Goal: Task Accomplishment & Management: Complete application form

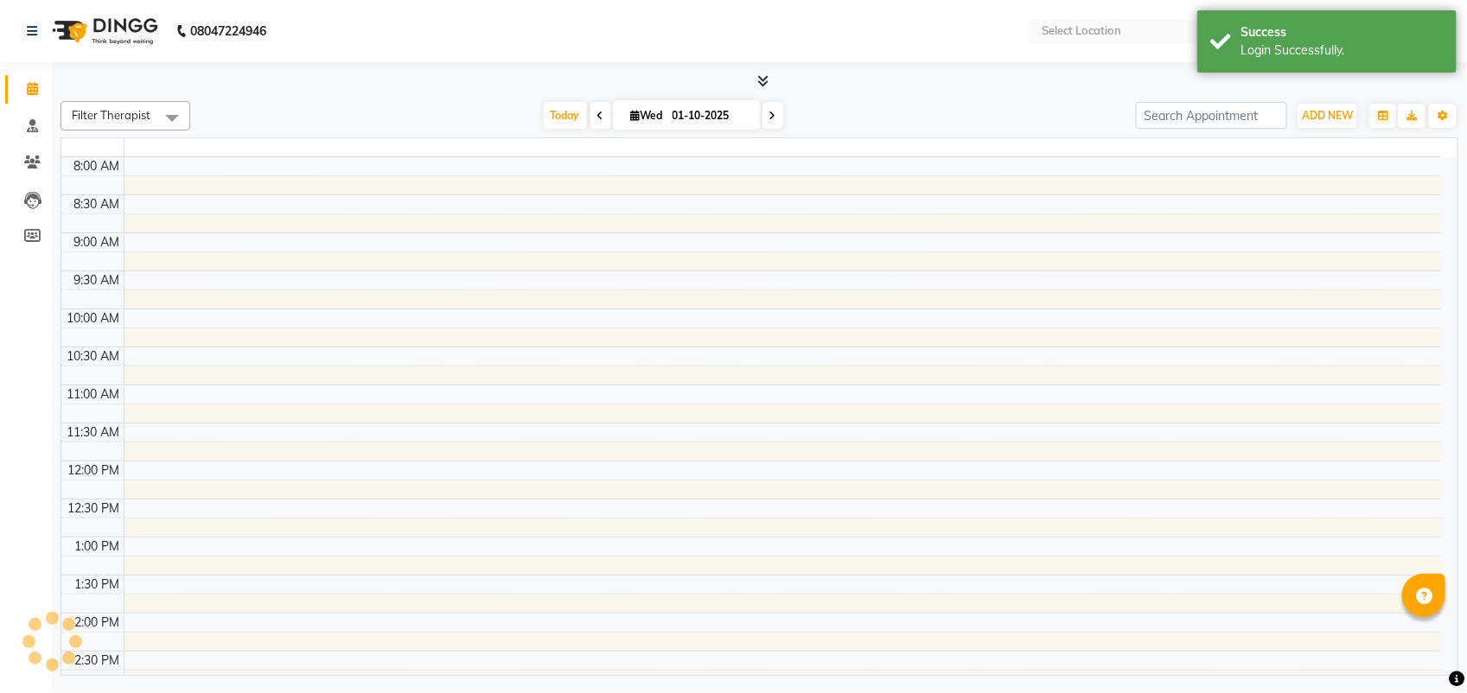
select select "en"
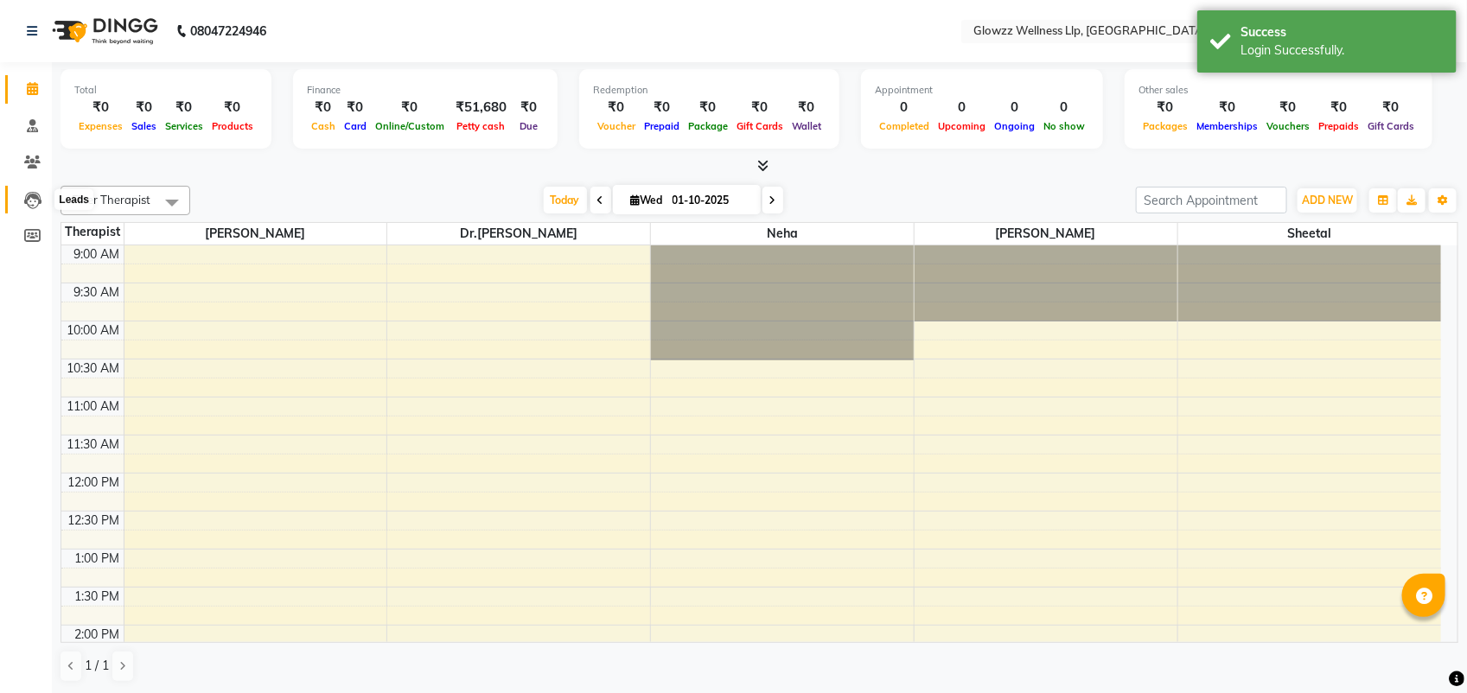
click at [28, 196] on icon at bounding box center [32, 200] width 17 height 17
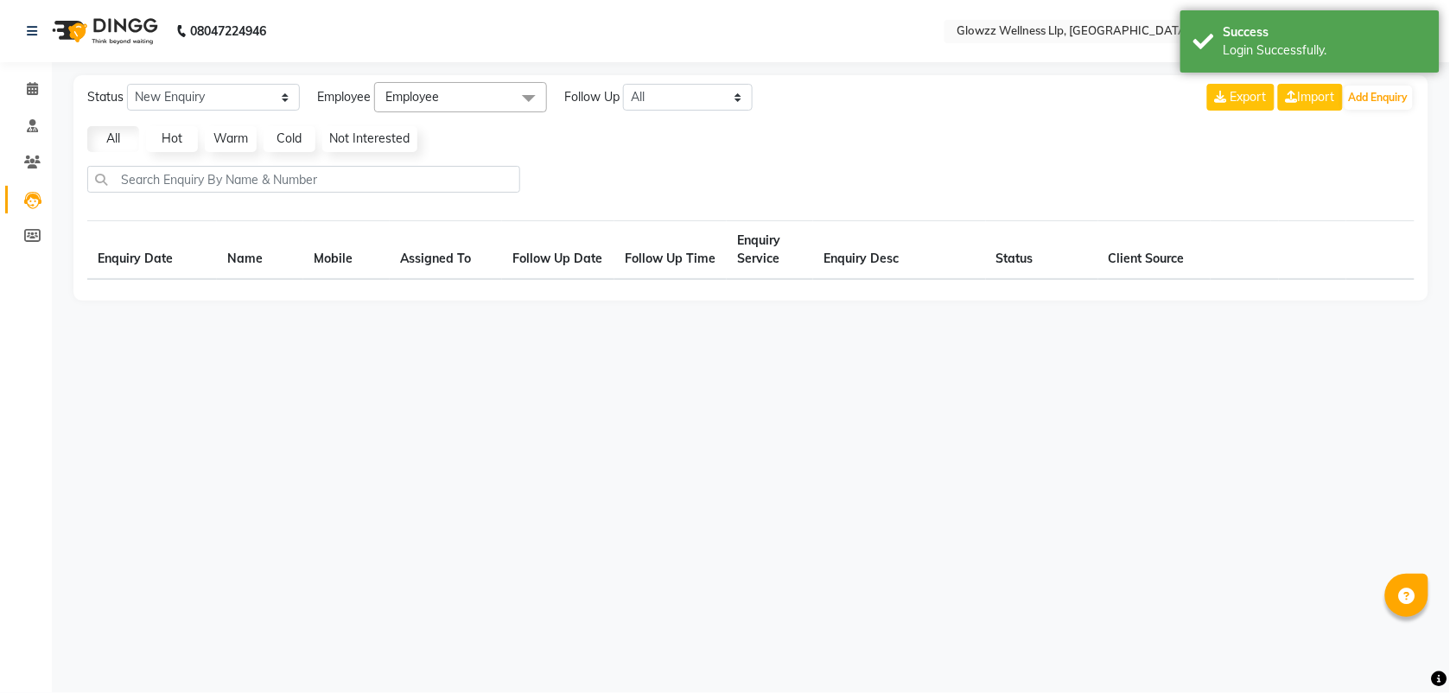
select select "10"
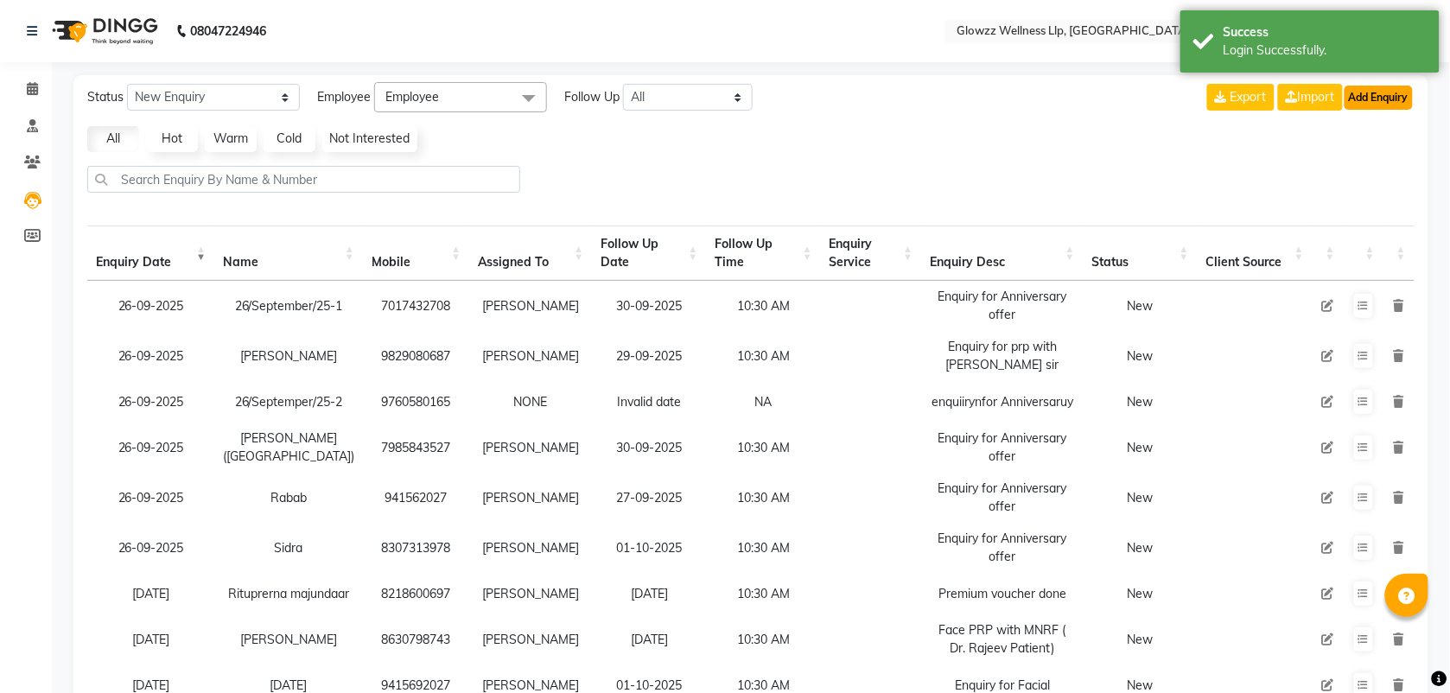
click at [1372, 108] on button "Add Enquiry" at bounding box center [1379, 98] width 68 height 24
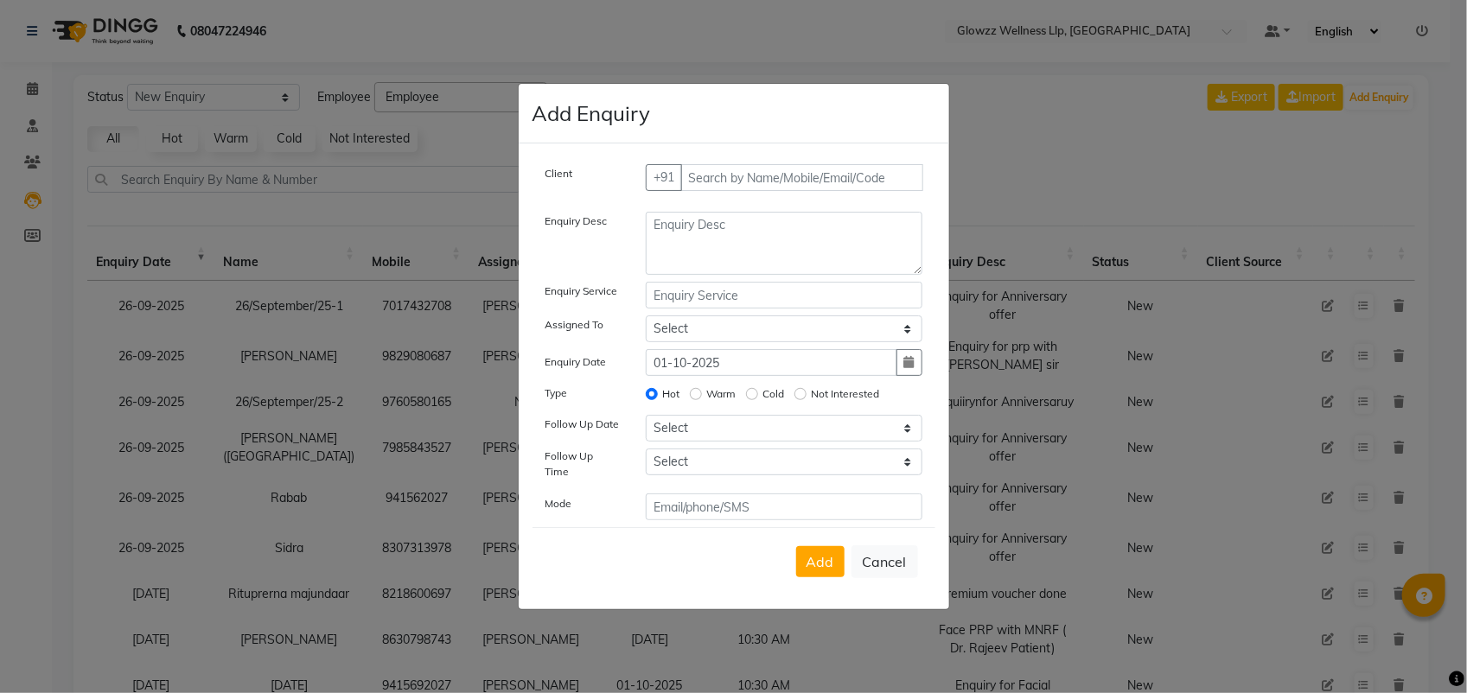
click at [890, 167] on div "Client +91 Enquiry Desc Enquiry Service Assigned To Select [PERSON_NAME] Dr.[PE…" at bounding box center [734, 376] width 430 height 466
click at [849, 183] on input "text" at bounding box center [801, 177] width 243 height 27
type input "7417318003"
click at [889, 174] on button "Add Client" at bounding box center [886, 177] width 72 height 27
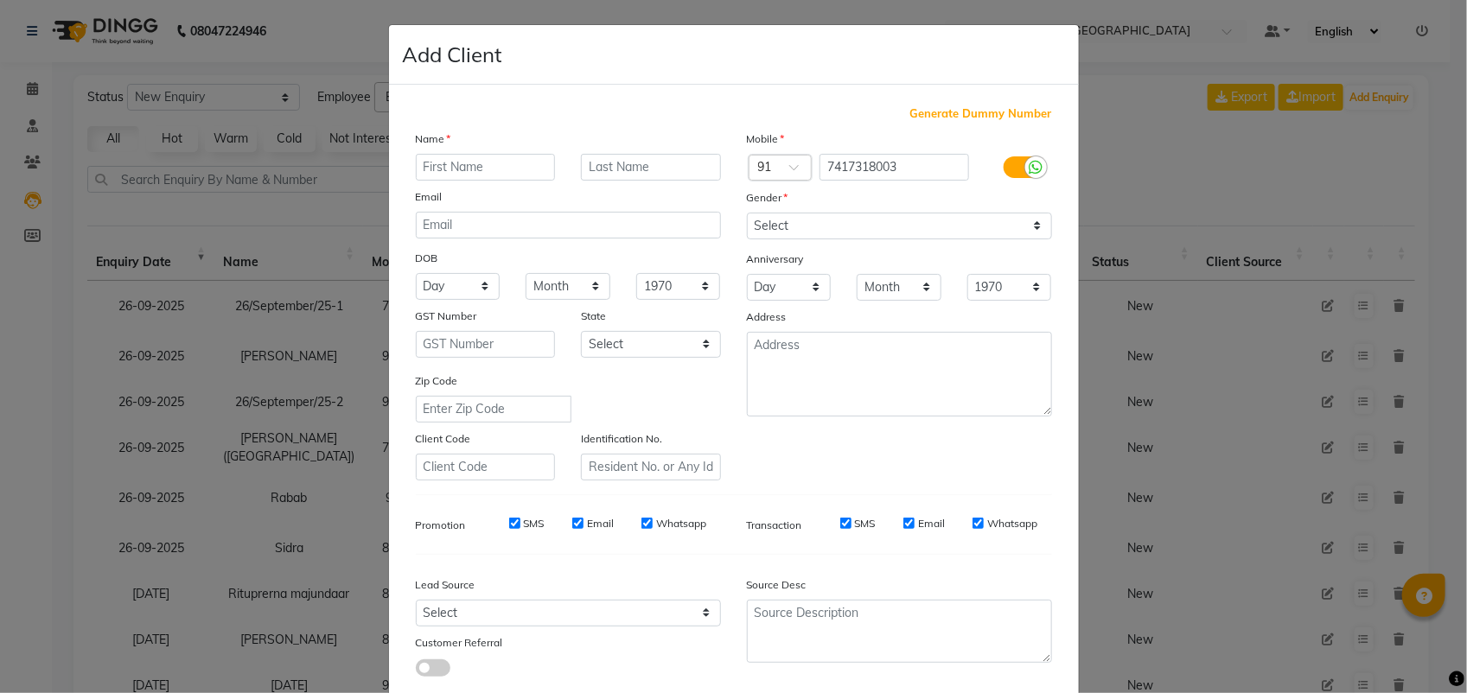
click at [445, 177] on input "text" at bounding box center [486, 167] width 140 height 27
type input "[PERSON_NAME]"
click at [766, 220] on select "Select [DEMOGRAPHIC_DATA] [DEMOGRAPHIC_DATA] Other Prefer Not To Say" at bounding box center [899, 226] width 305 height 27
select select "[DEMOGRAPHIC_DATA]"
click at [747, 213] on select "Select [DEMOGRAPHIC_DATA] [DEMOGRAPHIC_DATA] Other Prefer Not To Say" at bounding box center [899, 226] width 305 height 27
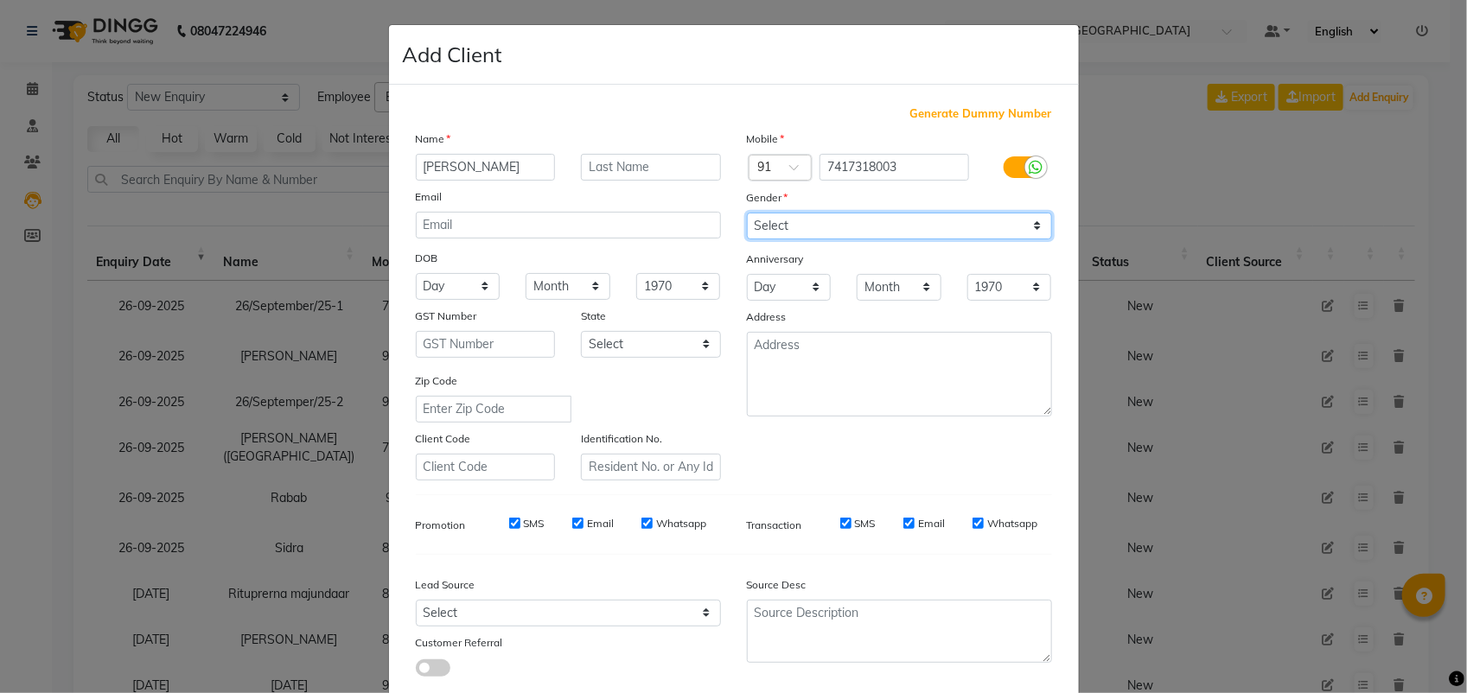
scroll to position [98, 0]
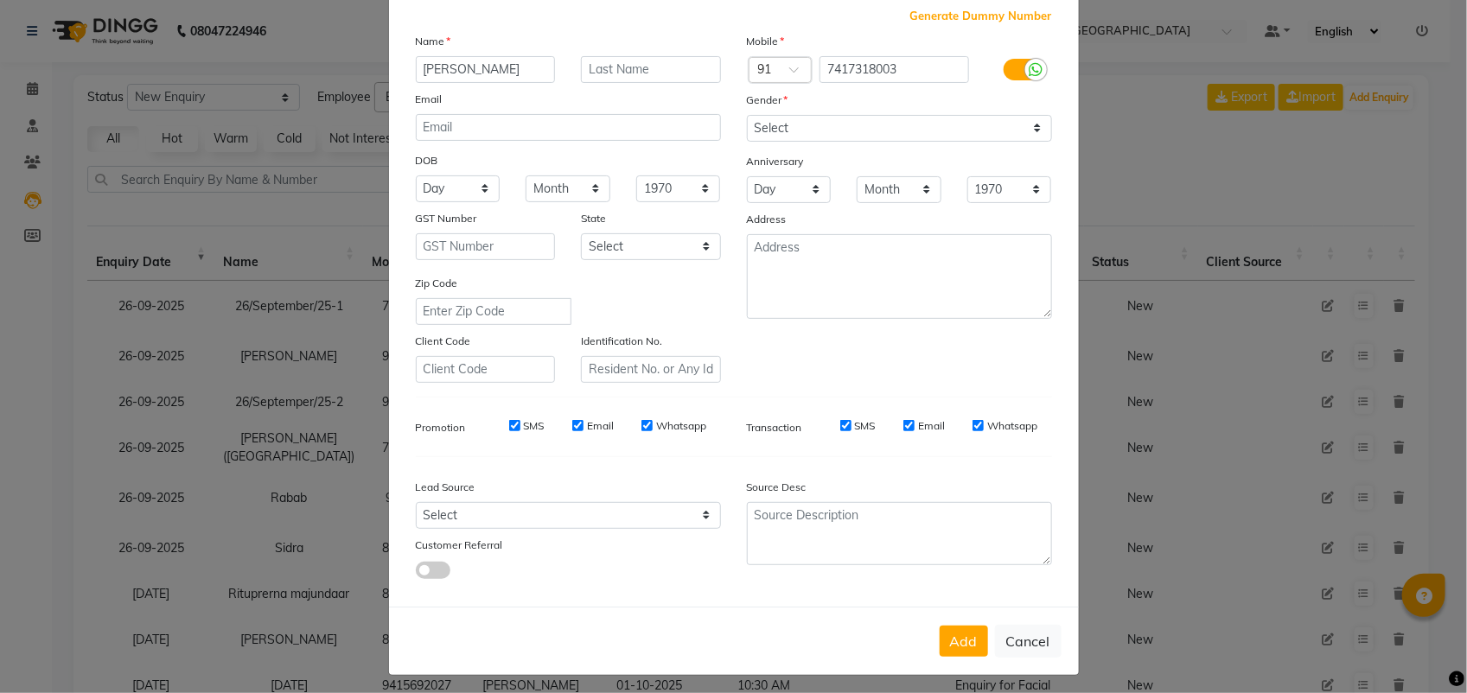
click at [952, 615] on div "Add Cancel" at bounding box center [734, 641] width 690 height 68
click at [952, 638] on button "Add" at bounding box center [963, 641] width 48 height 31
select select
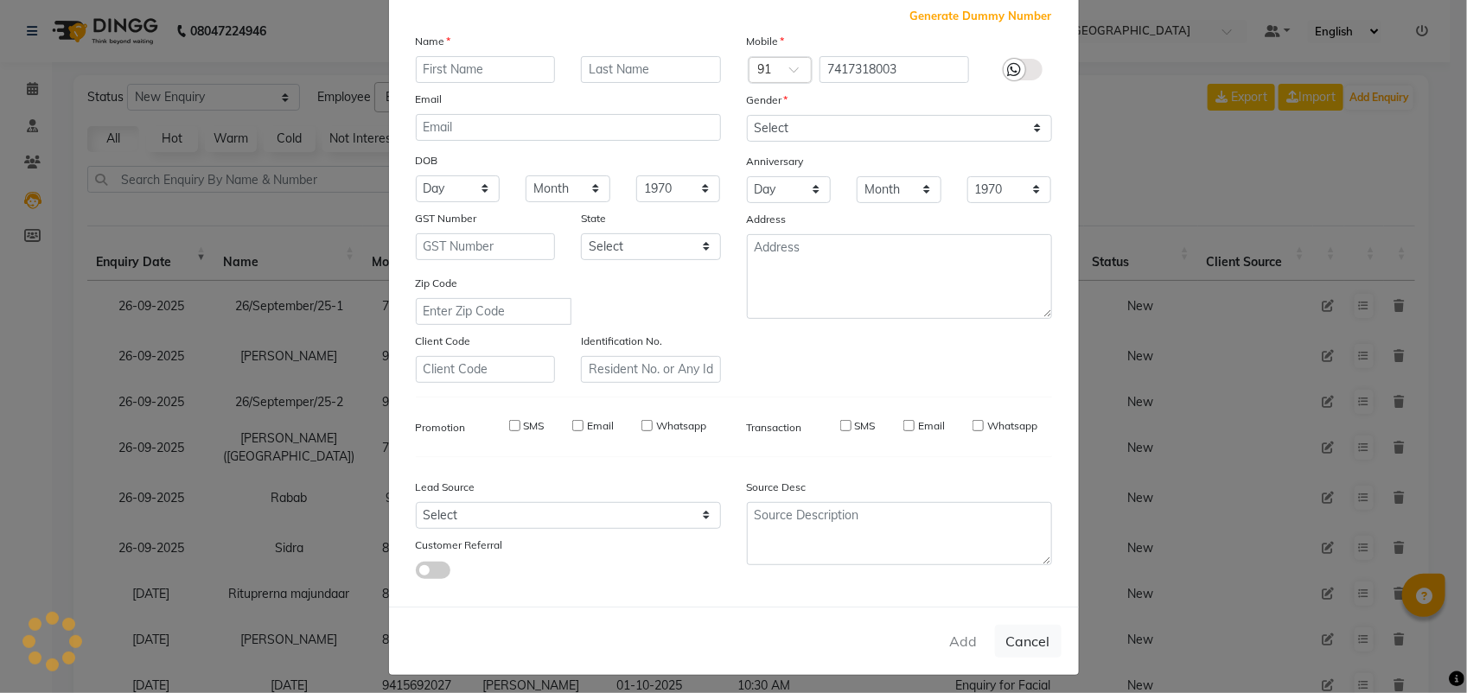
select select
checkbox input "false"
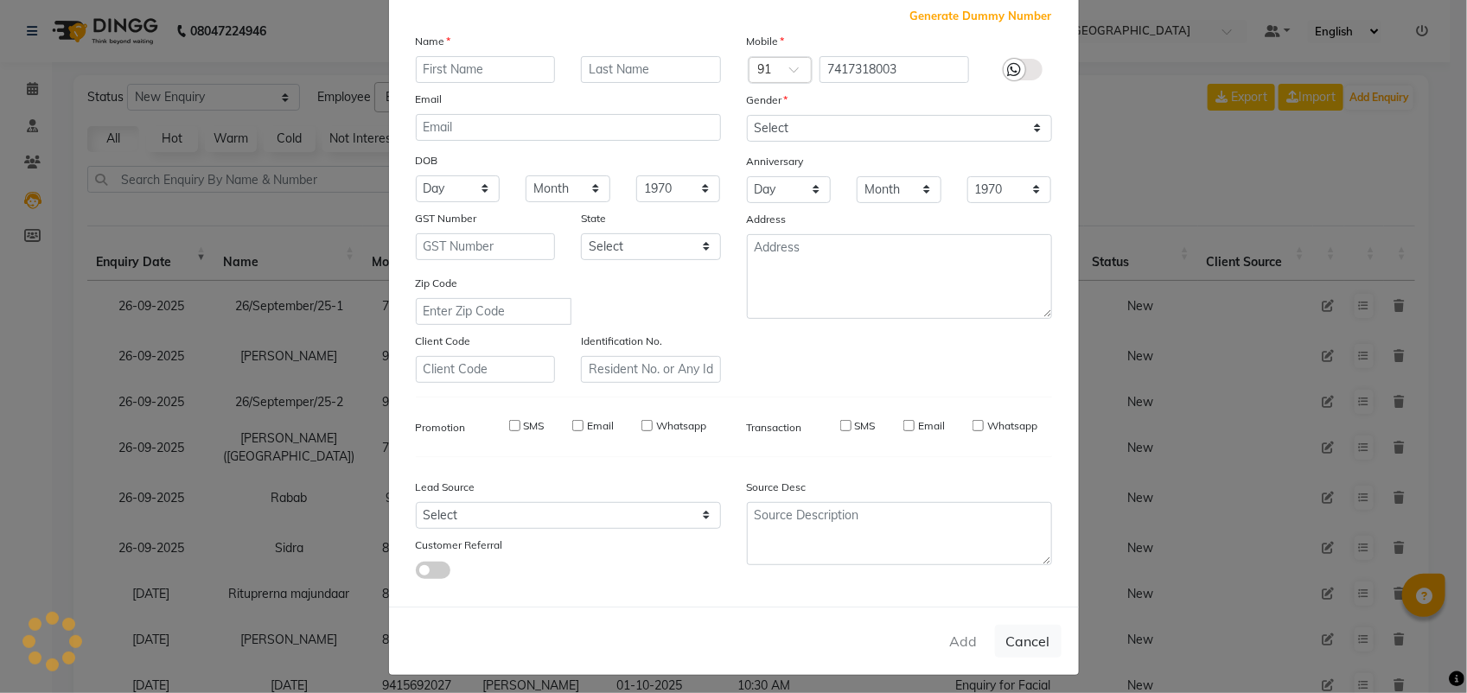
checkbox input "false"
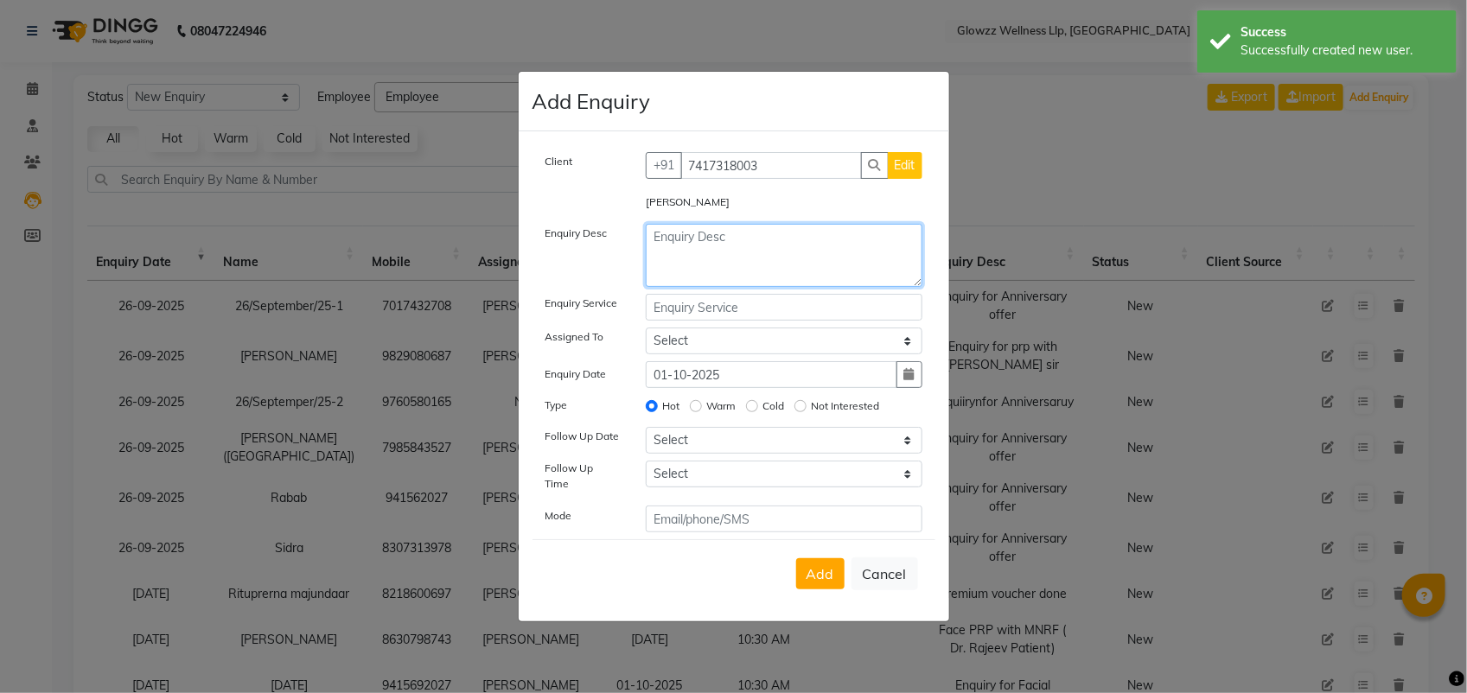
click at [703, 243] on textarea at bounding box center [784, 255] width 277 height 63
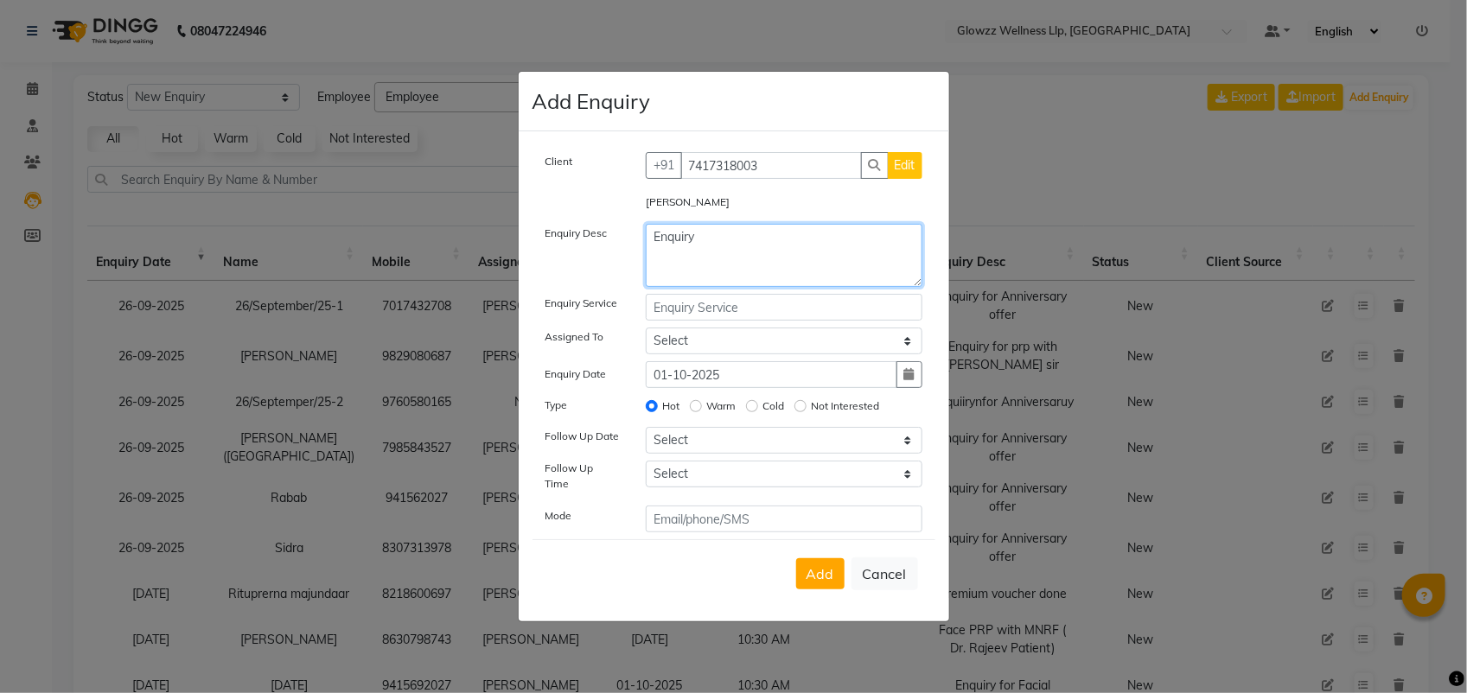
click at [703, 243] on textarea "Enquiry" at bounding box center [784, 255] width 277 height 63
type textarea "E"
type textarea "H"
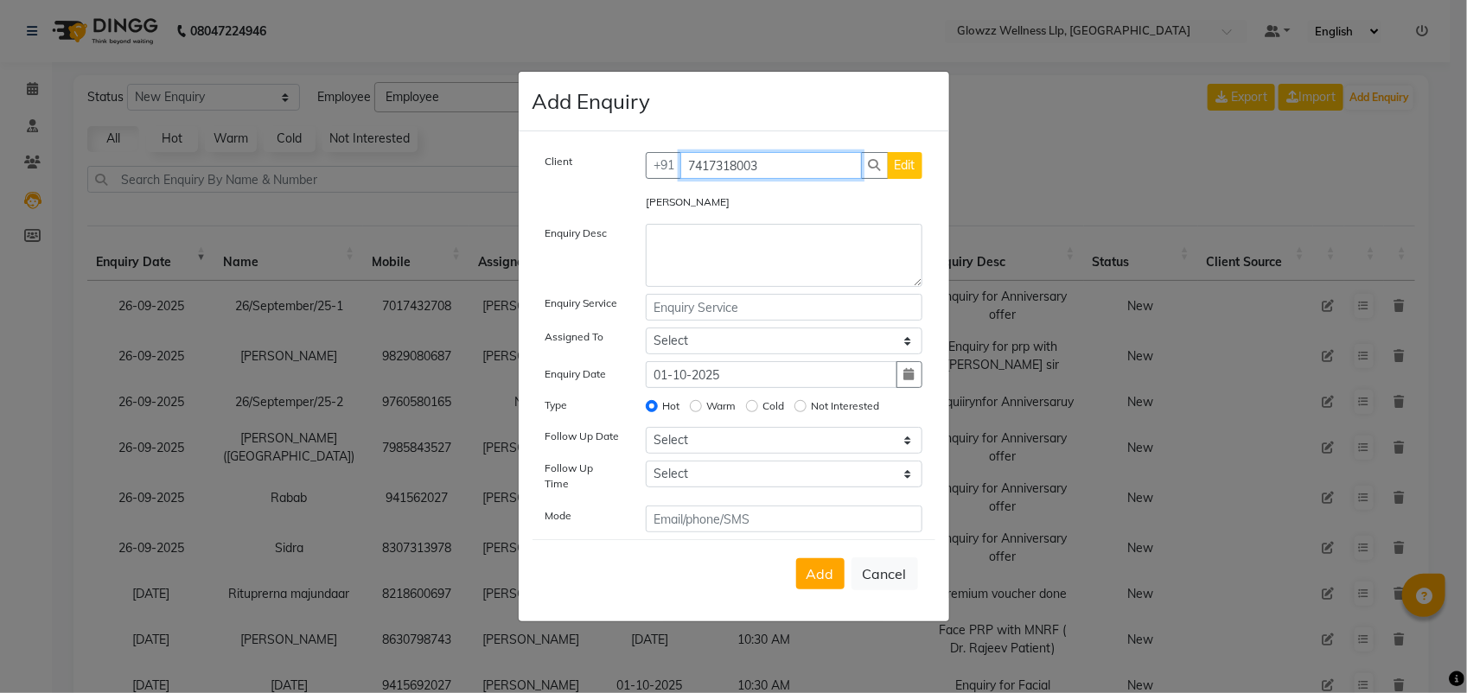
click at [782, 173] on input "7417318003" at bounding box center [771, 165] width 182 height 27
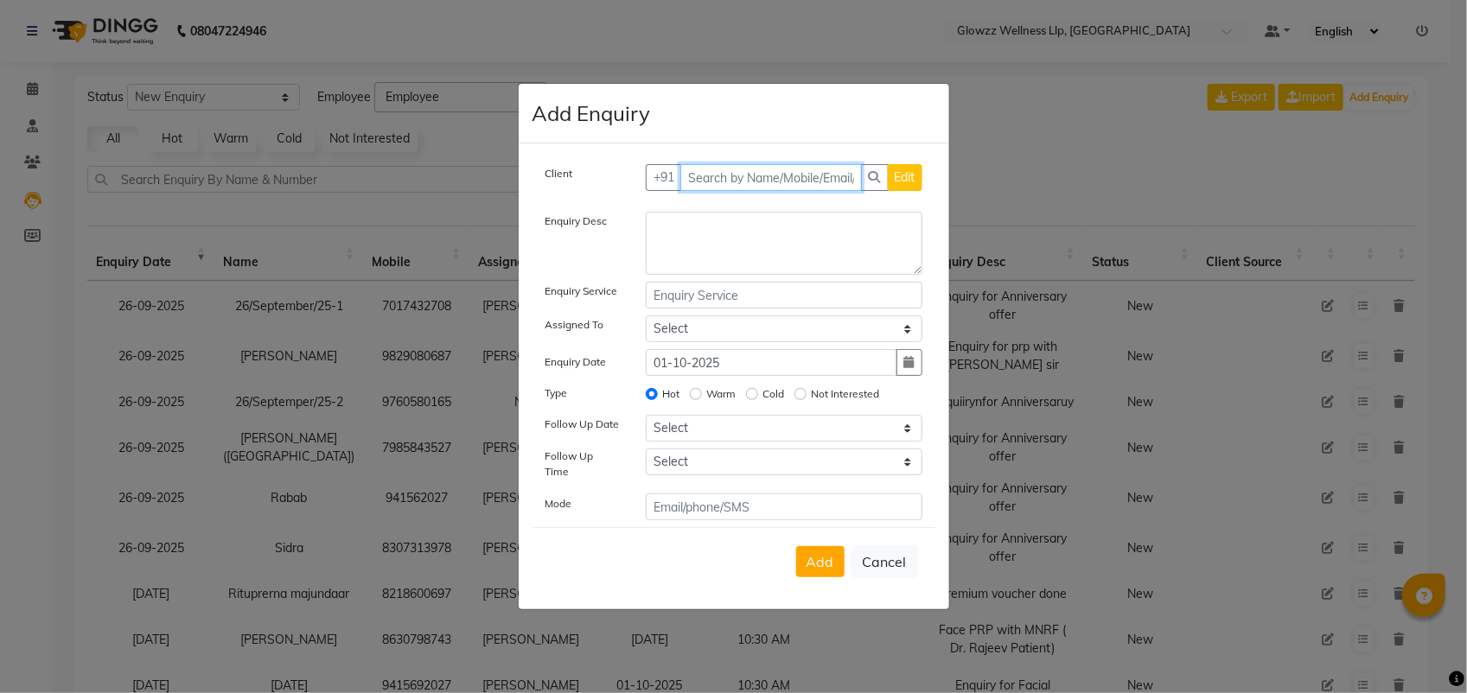
click at [707, 175] on input "text" at bounding box center [771, 177] width 182 height 27
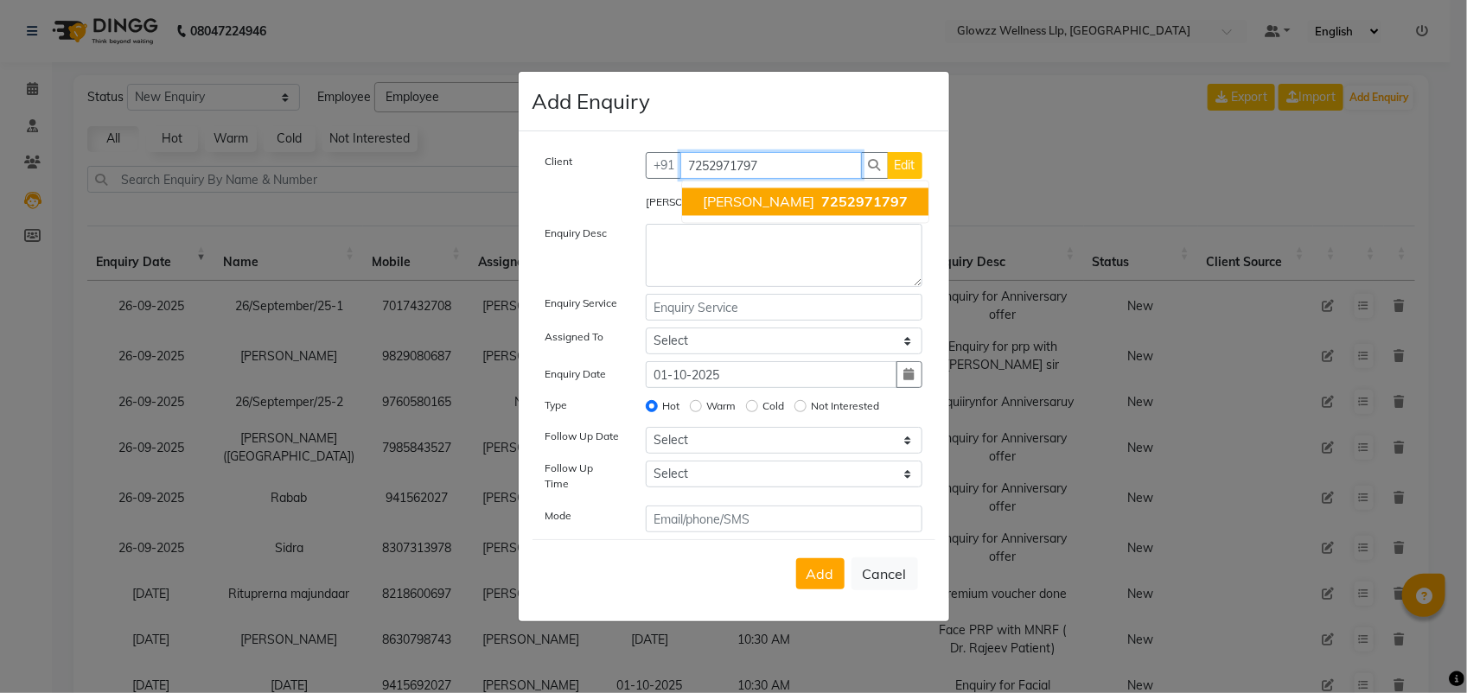
click at [729, 208] on span "[PERSON_NAME]" at bounding box center [758, 202] width 111 height 17
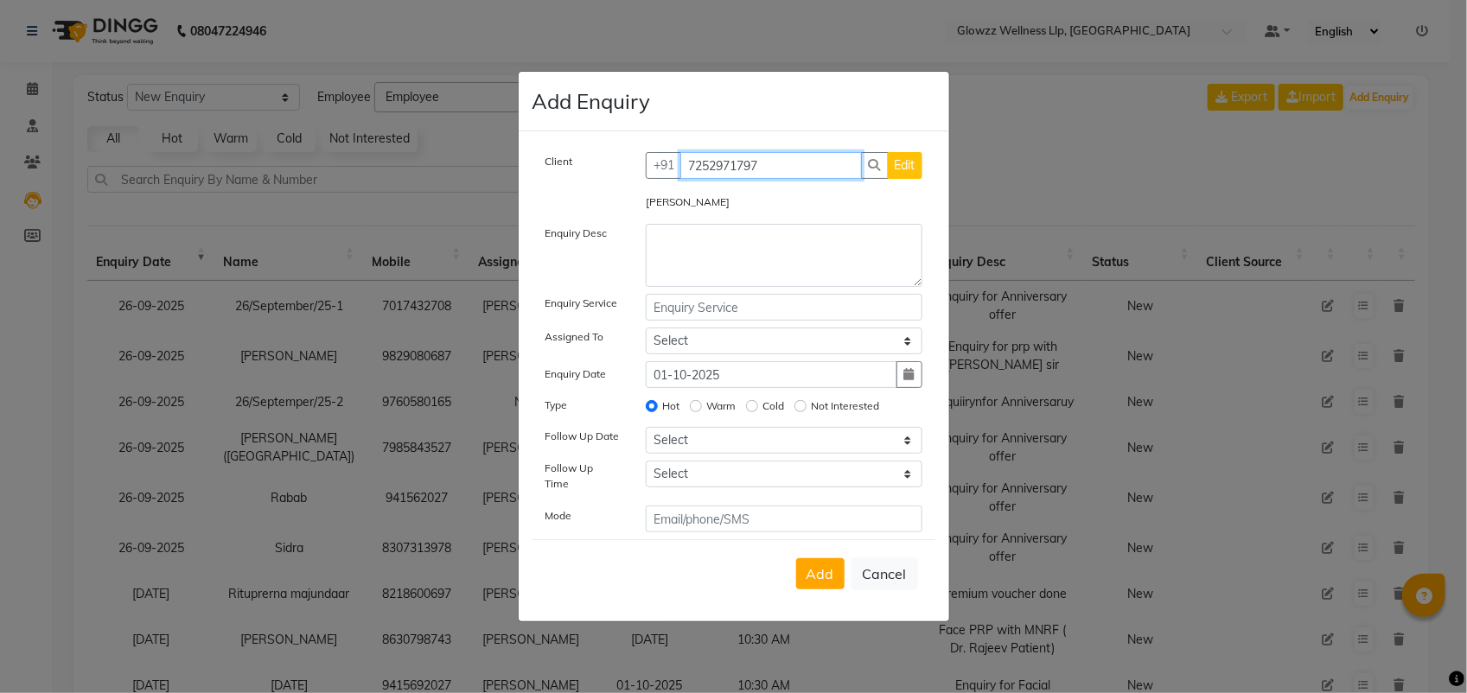
type input "7252971797"
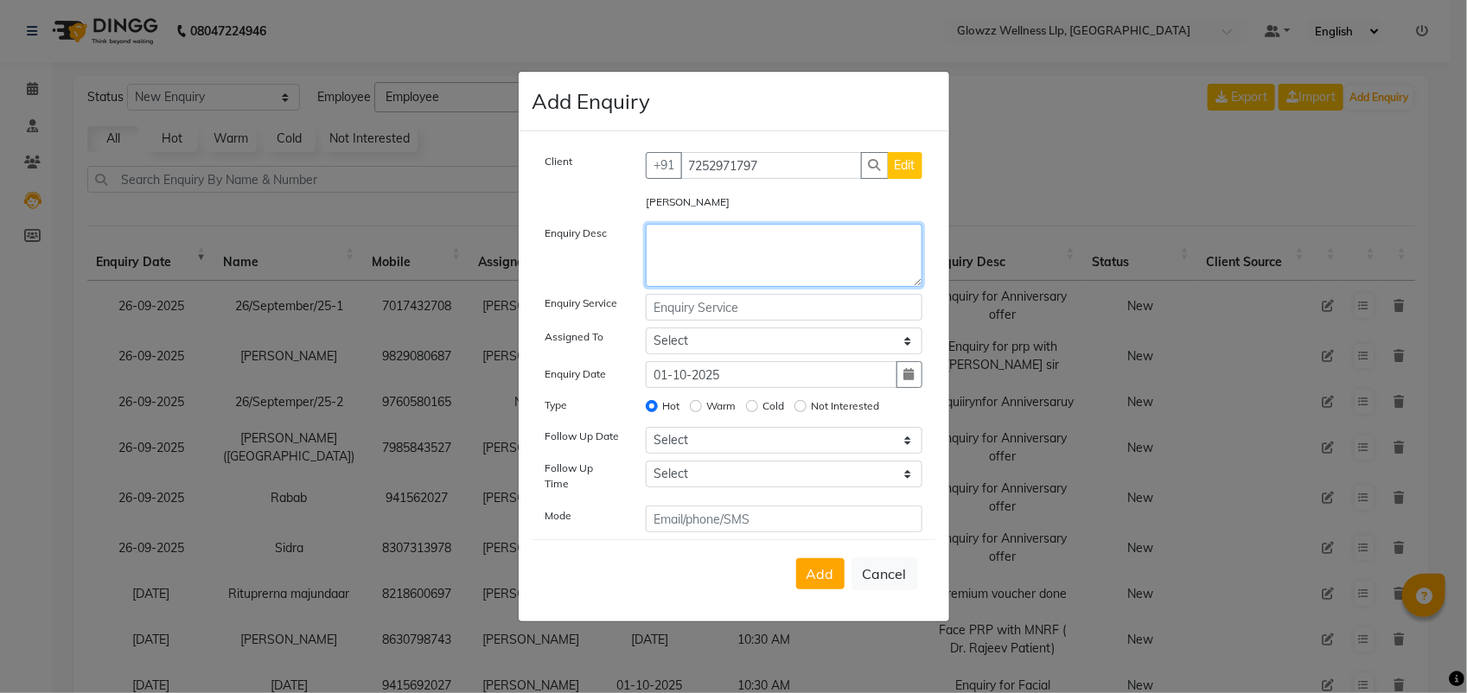
click at [697, 275] on textarea at bounding box center [784, 255] width 277 height 63
click at [865, 582] on button "Cancel" at bounding box center [884, 573] width 67 height 33
select select
radio input "false"
select select
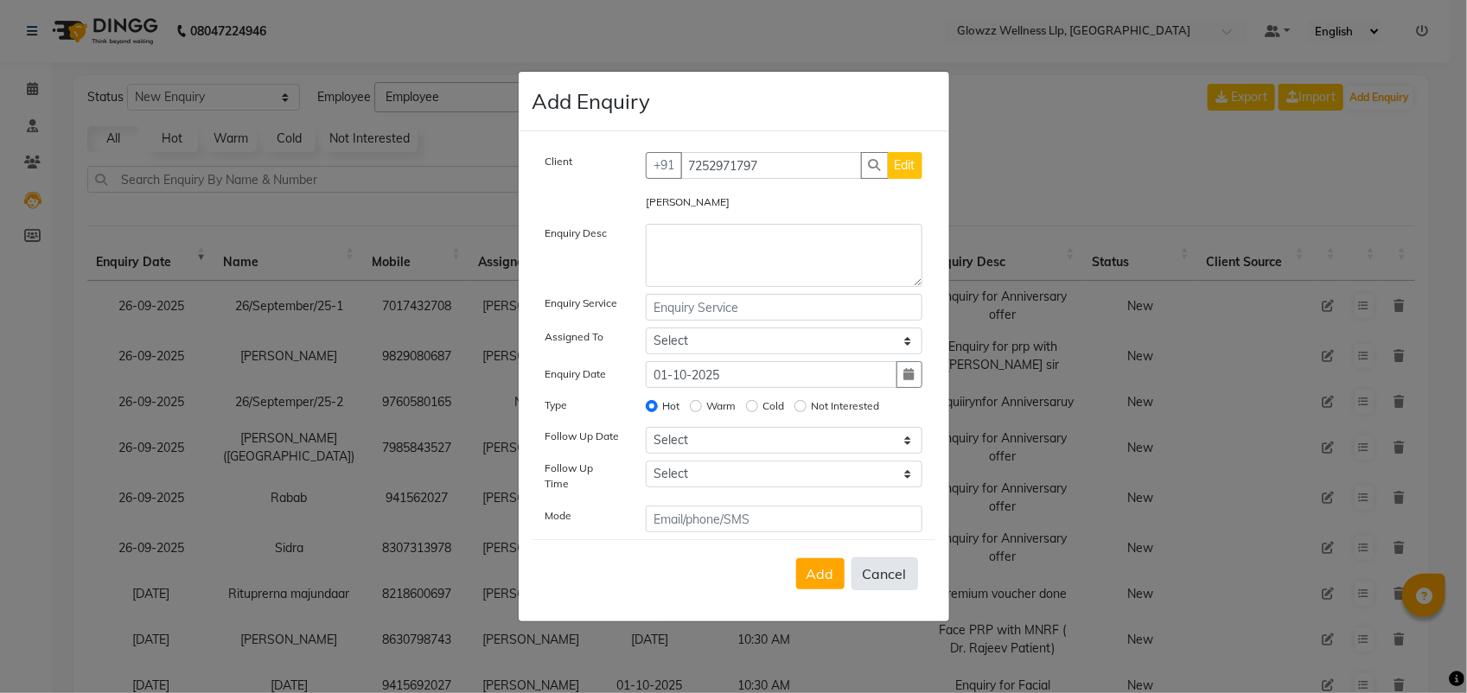
select select
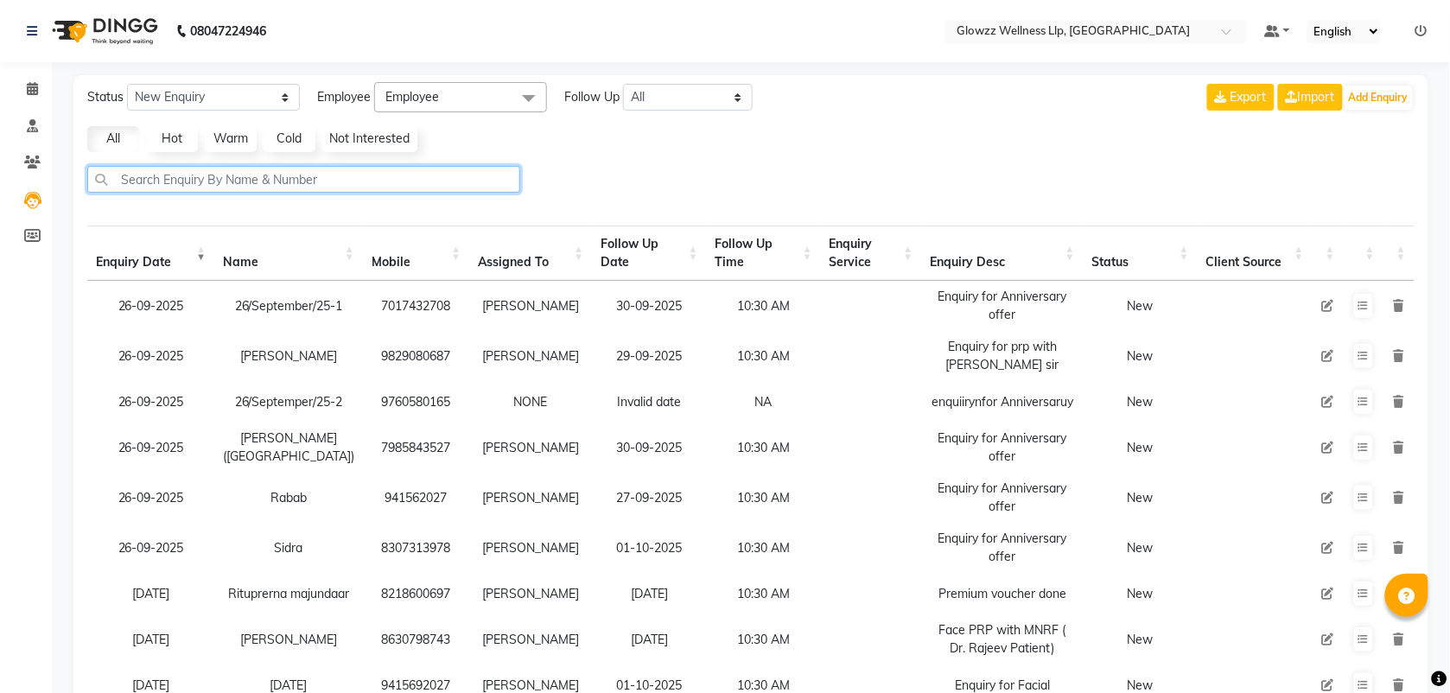
click at [164, 190] on input "text" at bounding box center [303, 179] width 433 height 27
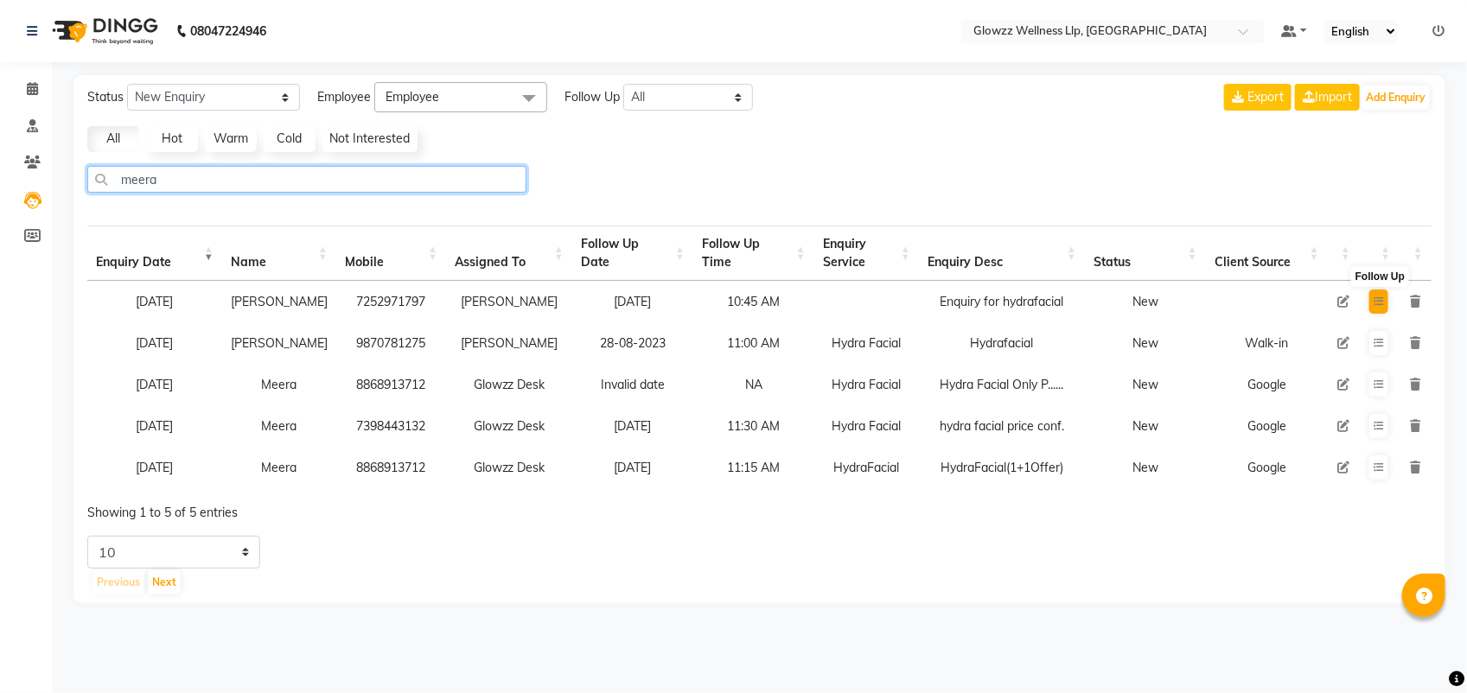
type input "meera"
click at [1379, 301] on icon at bounding box center [1378, 301] width 10 height 10
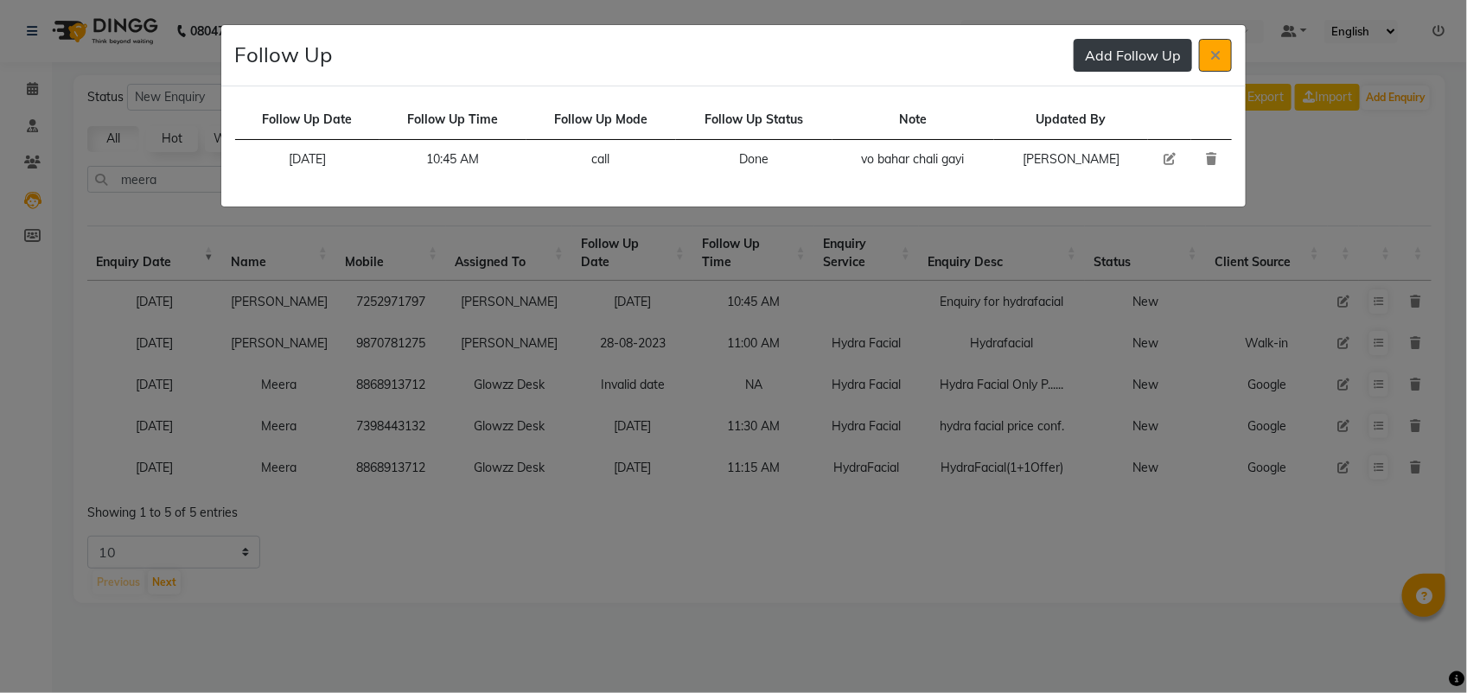
click at [1134, 58] on button "Add Follow Up" at bounding box center [1132, 55] width 118 height 33
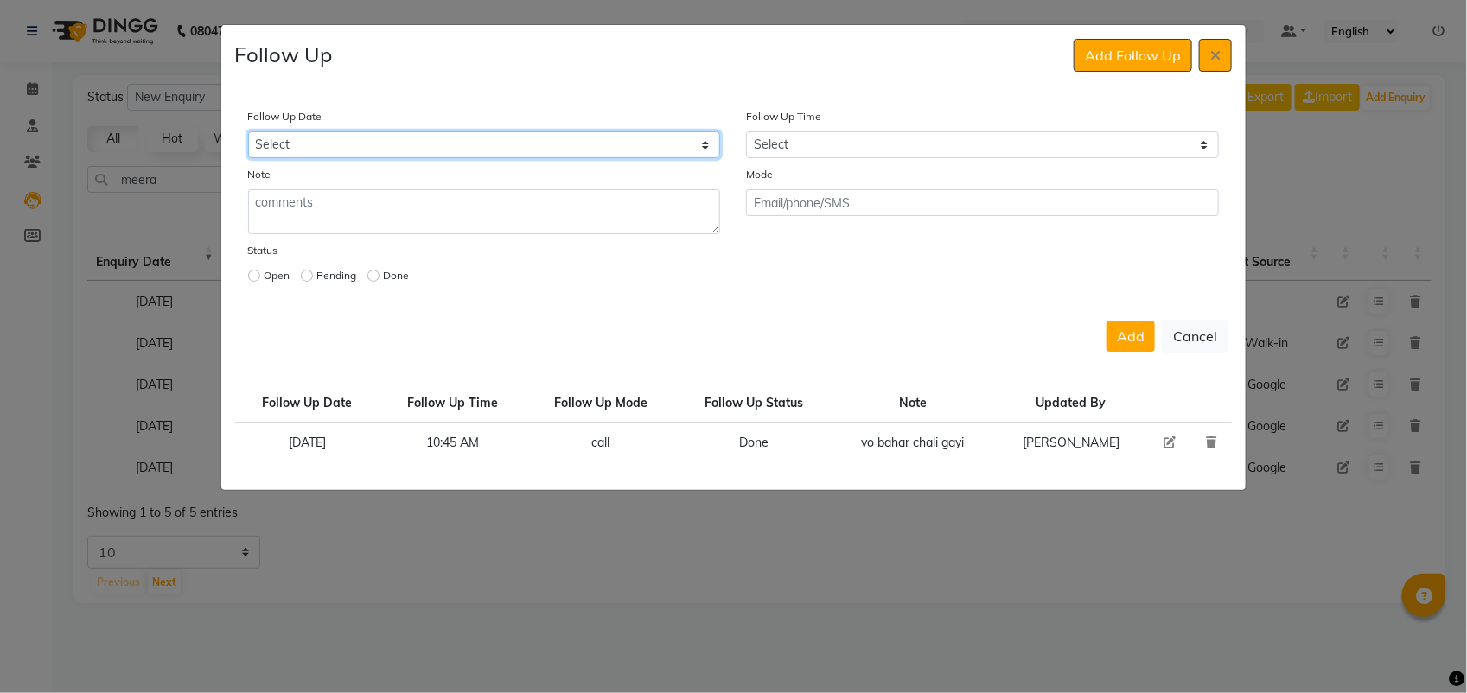
click at [646, 154] on select "Select [DATE] [DATE] [DATE] ([DATE]) [DATE] ([DATE]) [DATE] ([DATE]) [DATE] ([D…" at bounding box center [484, 144] width 473 height 27
select select "2025-10-01"
click at [248, 131] on select "Select [DATE] [DATE] [DATE] ([DATE]) [DATE] ([DATE]) [DATE] ([DATE]) [DATE] ([D…" at bounding box center [484, 144] width 473 height 27
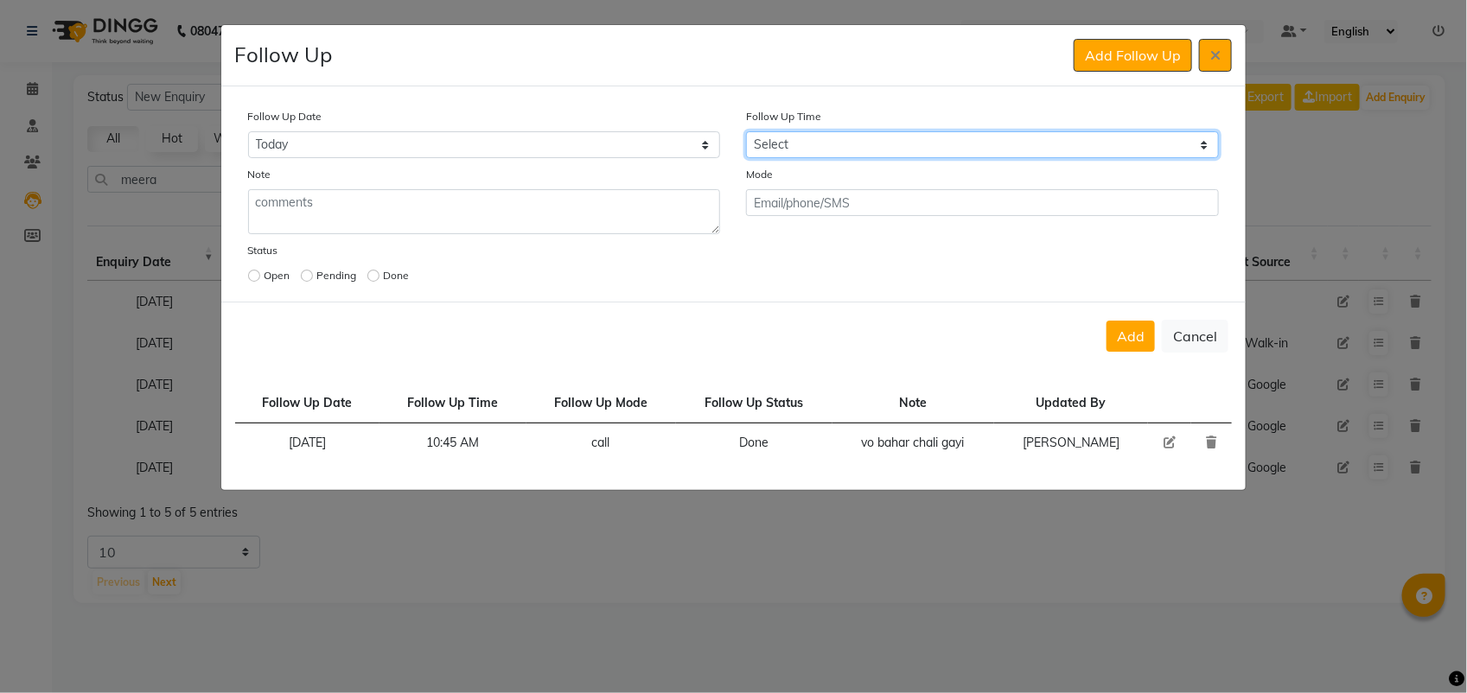
drag, startPoint x: 780, startPoint y: 150, endPoint x: 774, endPoint y: 568, distance: 418.4
click at [774, 568] on ngb-modal-window "Follow Up Add Follow Up Follow Up Date Select [DATE] [DATE] [DATE] ([DATE]) [DA…" at bounding box center [733, 346] width 1467 height 693
select select "630"
click at [746, 131] on select "Select 07:00 AM 07:15 AM 07:30 AM 07:45 AM 08:00 AM 08:15 AM 08:30 AM 08:45 AM …" at bounding box center [982, 144] width 473 height 27
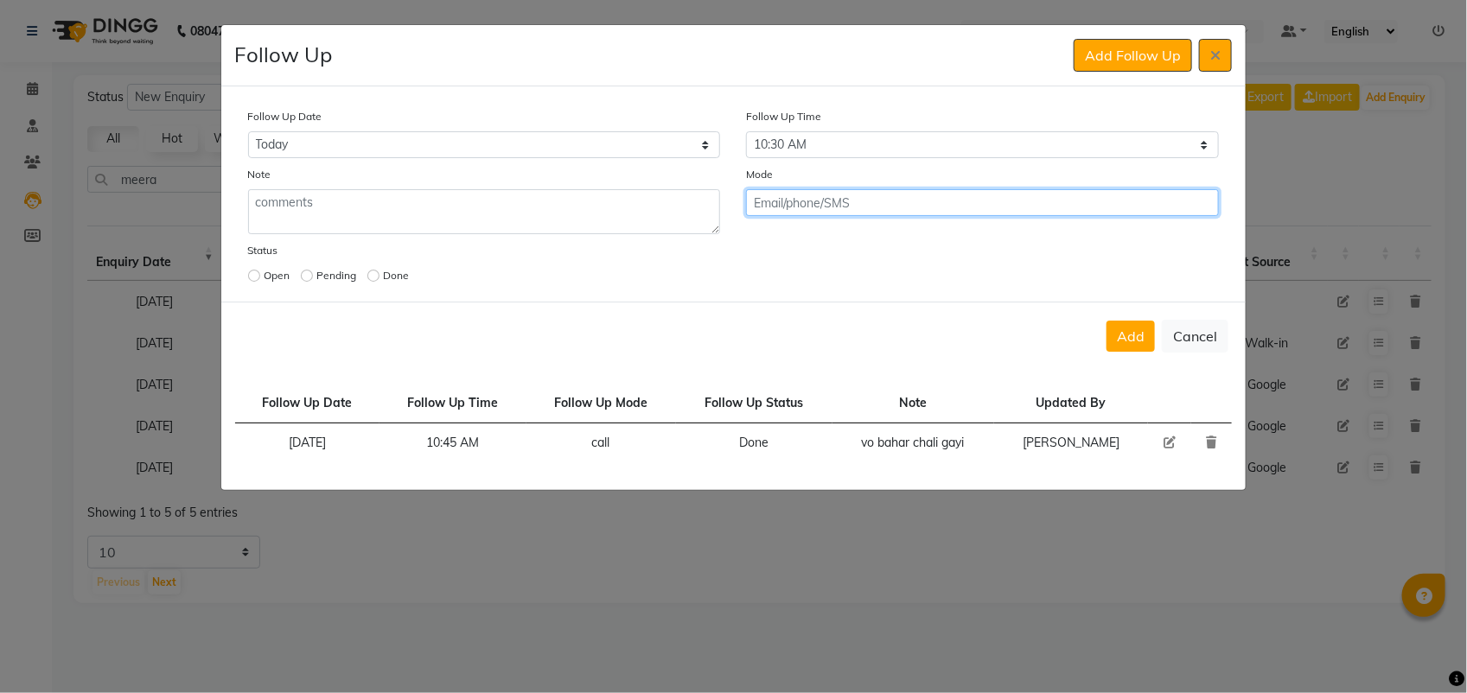
click at [853, 192] on input "text" at bounding box center [982, 202] width 473 height 27
type input "call"
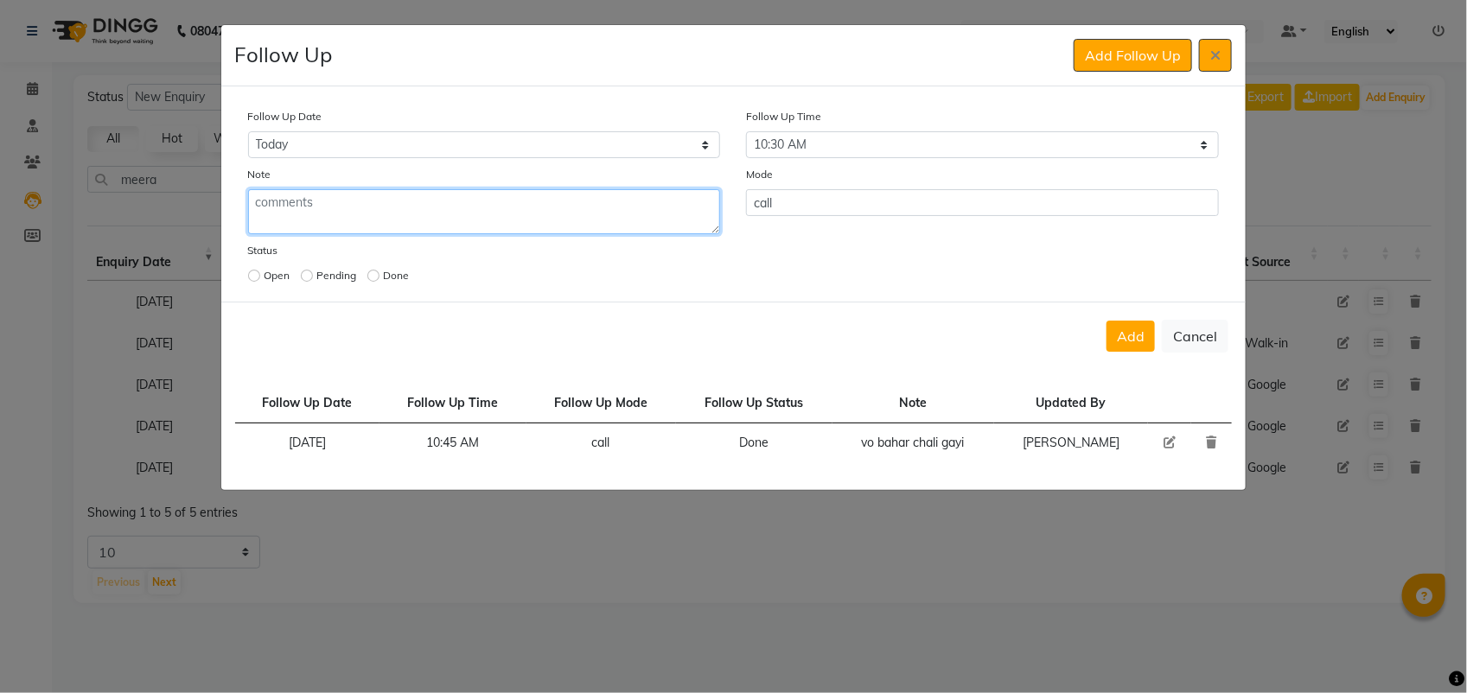
click at [441, 204] on textarea at bounding box center [484, 211] width 473 height 45
click at [399, 205] on textarea "HydraFacial basic +" at bounding box center [484, 211] width 473 height 45
type textarea "HydraFacial basic + full hand rica Wax"
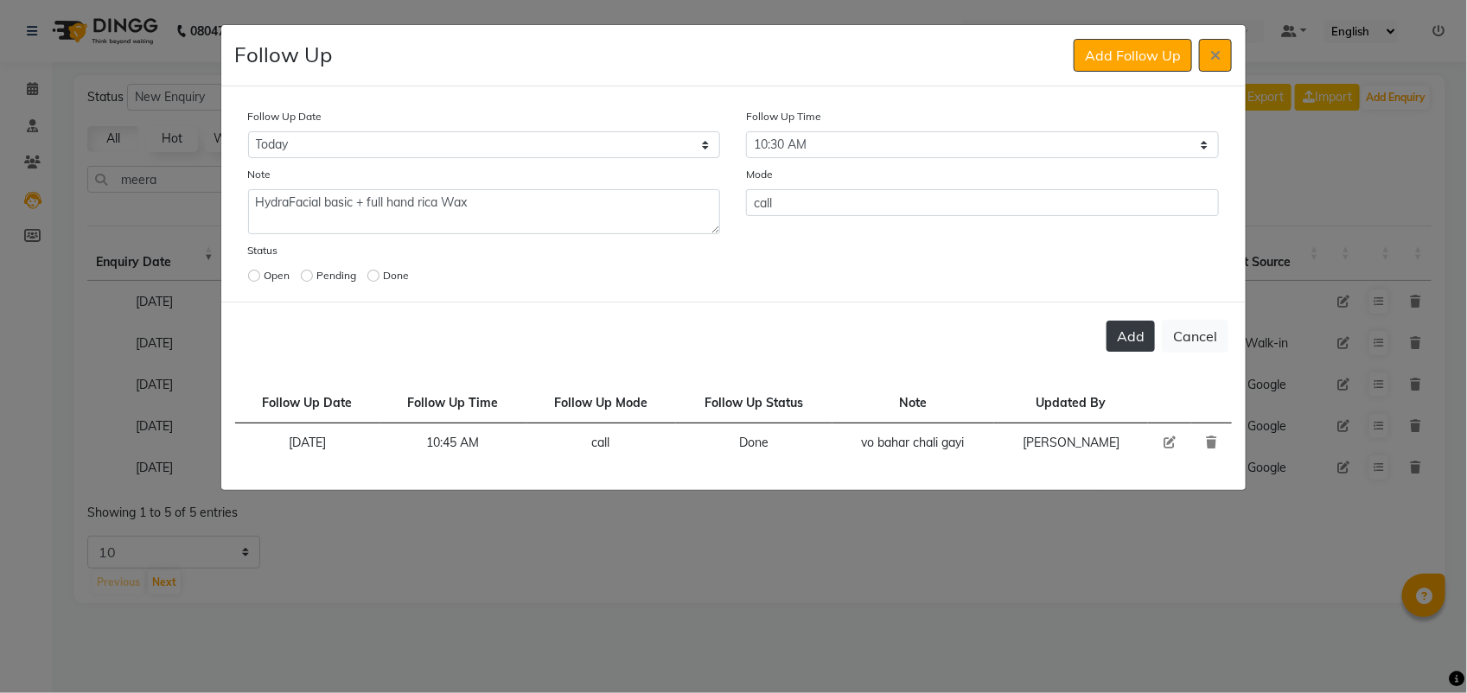
drag, startPoint x: 1016, startPoint y: 301, endPoint x: 1125, endPoint y: 333, distance: 114.3
click at [1125, 333] on div "Add Cancel" at bounding box center [733, 336] width 1025 height 68
click at [1125, 333] on button "Add" at bounding box center [1130, 336] width 48 height 31
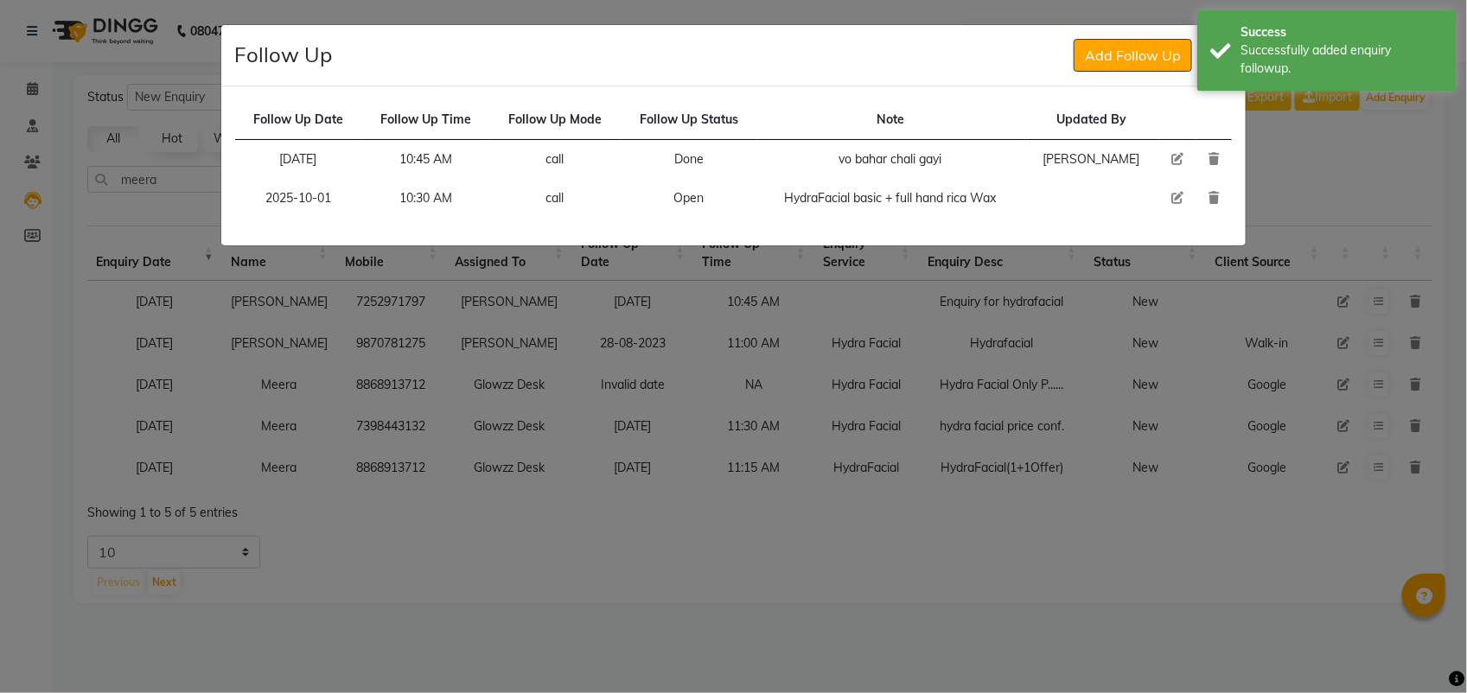
click at [1175, 195] on icon at bounding box center [1177, 198] width 12 height 12
select select "2025-10-01"
select select "630"
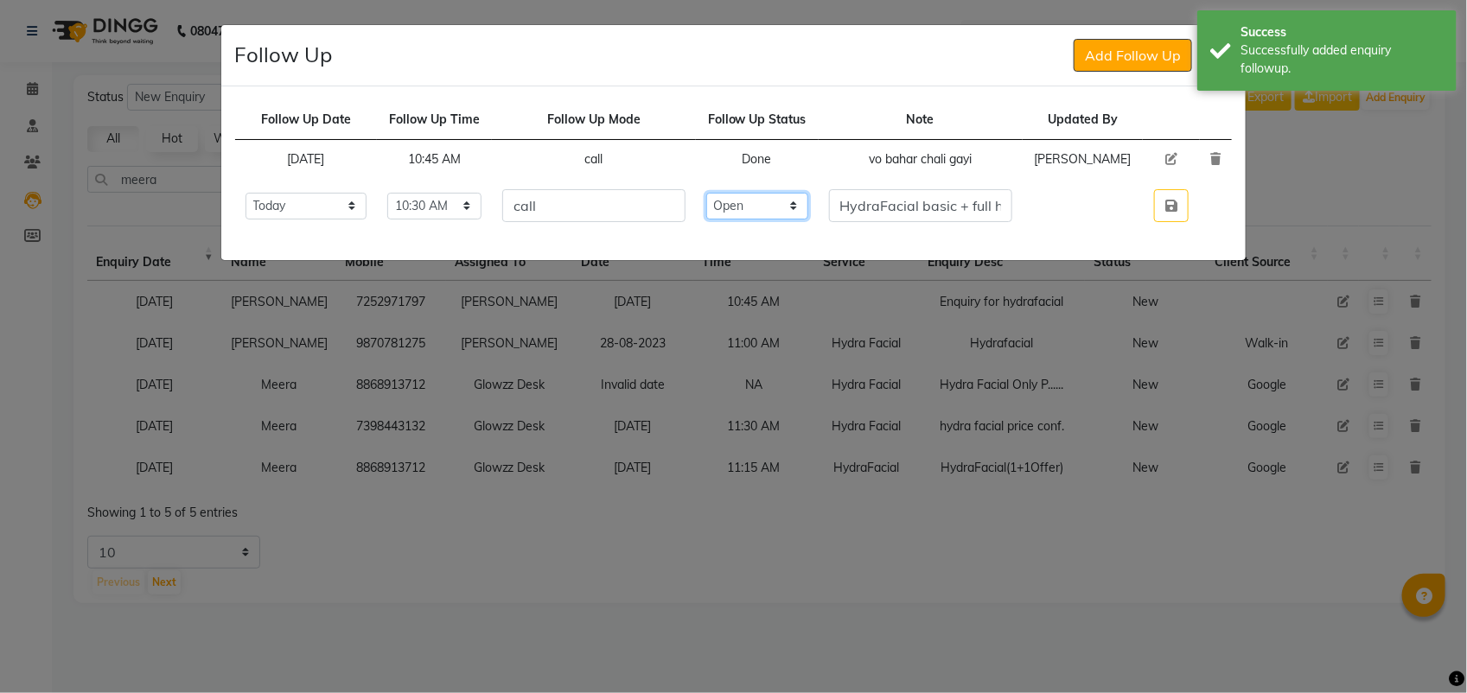
click at [798, 220] on select "Select Open Pending Done" at bounding box center [757, 206] width 102 height 27
select select "Done"
click at [745, 220] on select "Select Open Pending Done" at bounding box center [757, 206] width 102 height 27
click at [1174, 213] on icon "button" at bounding box center [1171, 206] width 12 height 14
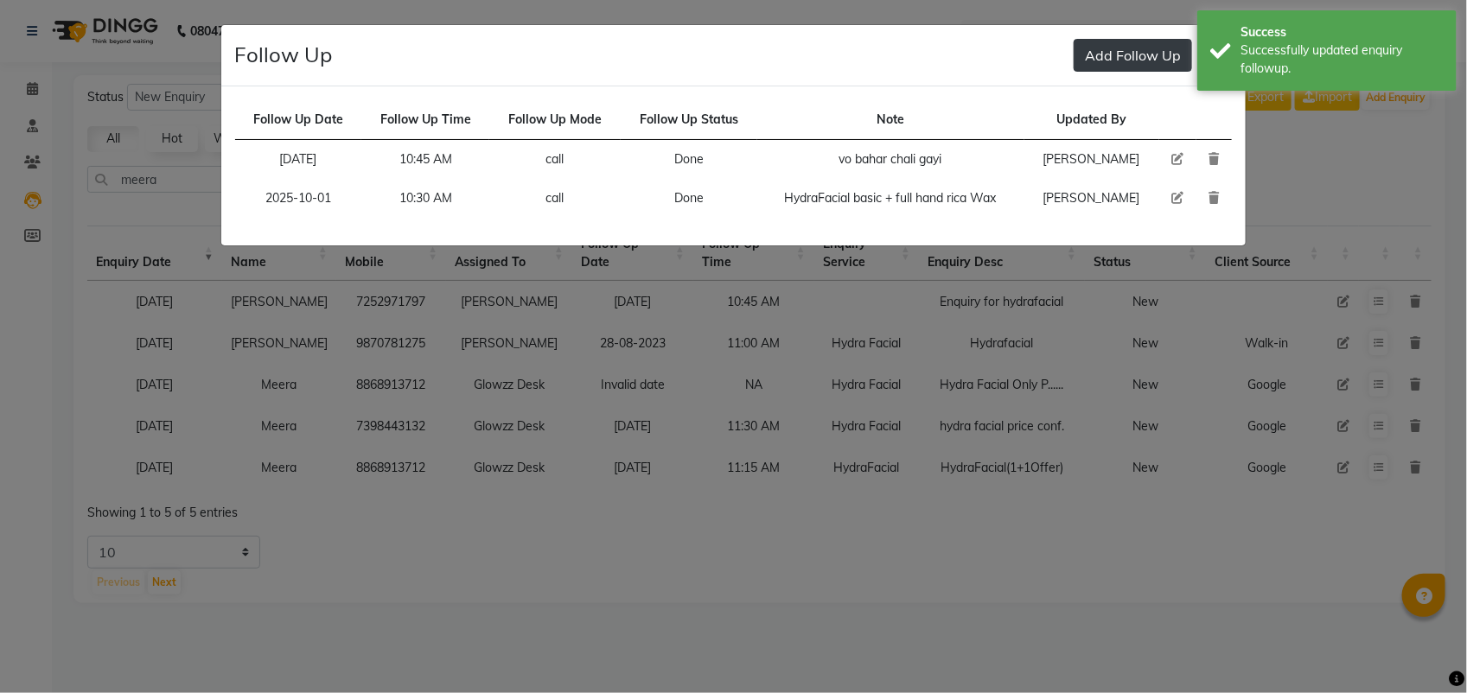
click at [1098, 67] on button "Add Follow Up" at bounding box center [1132, 55] width 118 height 33
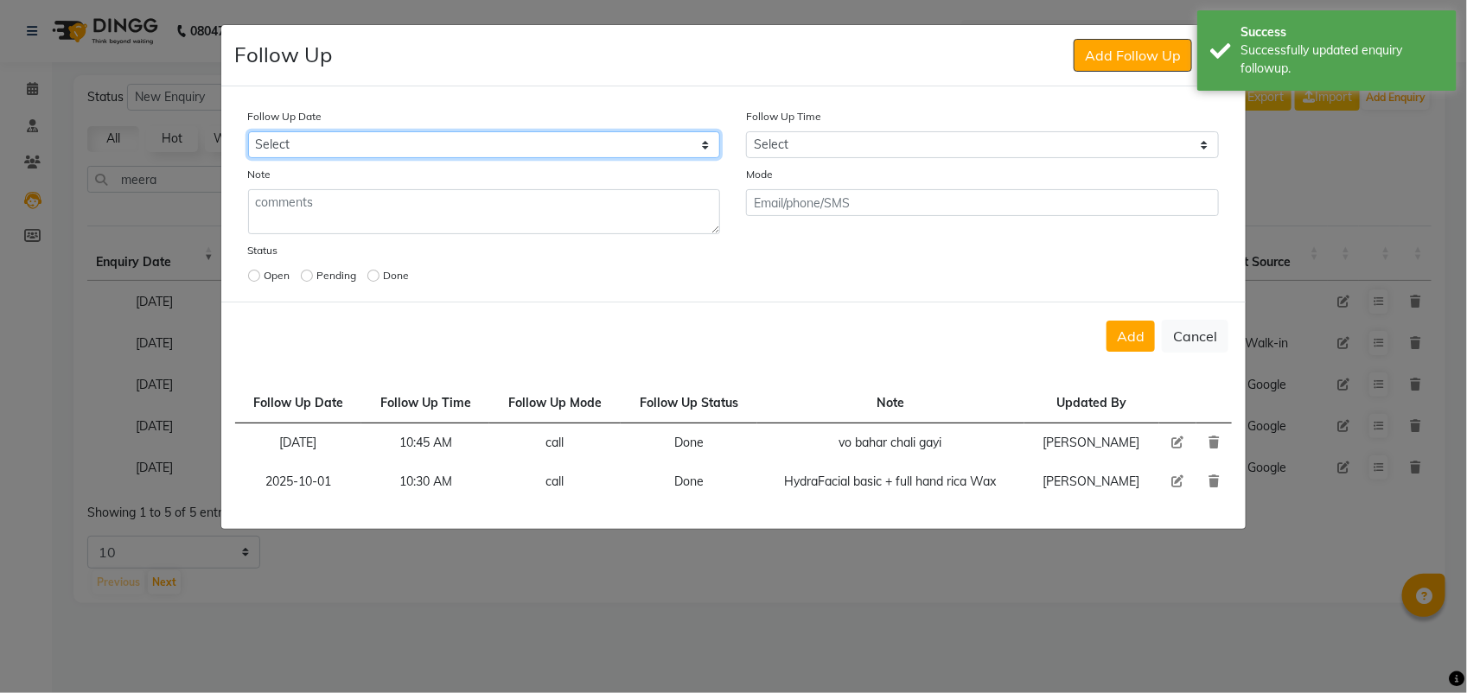
click at [675, 143] on select "Select [DATE] [DATE] [DATE] ([DATE]) [DATE] ([DATE]) [DATE] ([DATE]) [DATE] ([D…" at bounding box center [484, 144] width 473 height 27
select select "custom_date"
click at [248, 131] on select "Select [DATE] [DATE] [DATE] ([DATE]) [DATE] ([DATE]) [DATE] ([DATE]) [DATE] ([D…" at bounding box center [484, 144] width 473 height 27
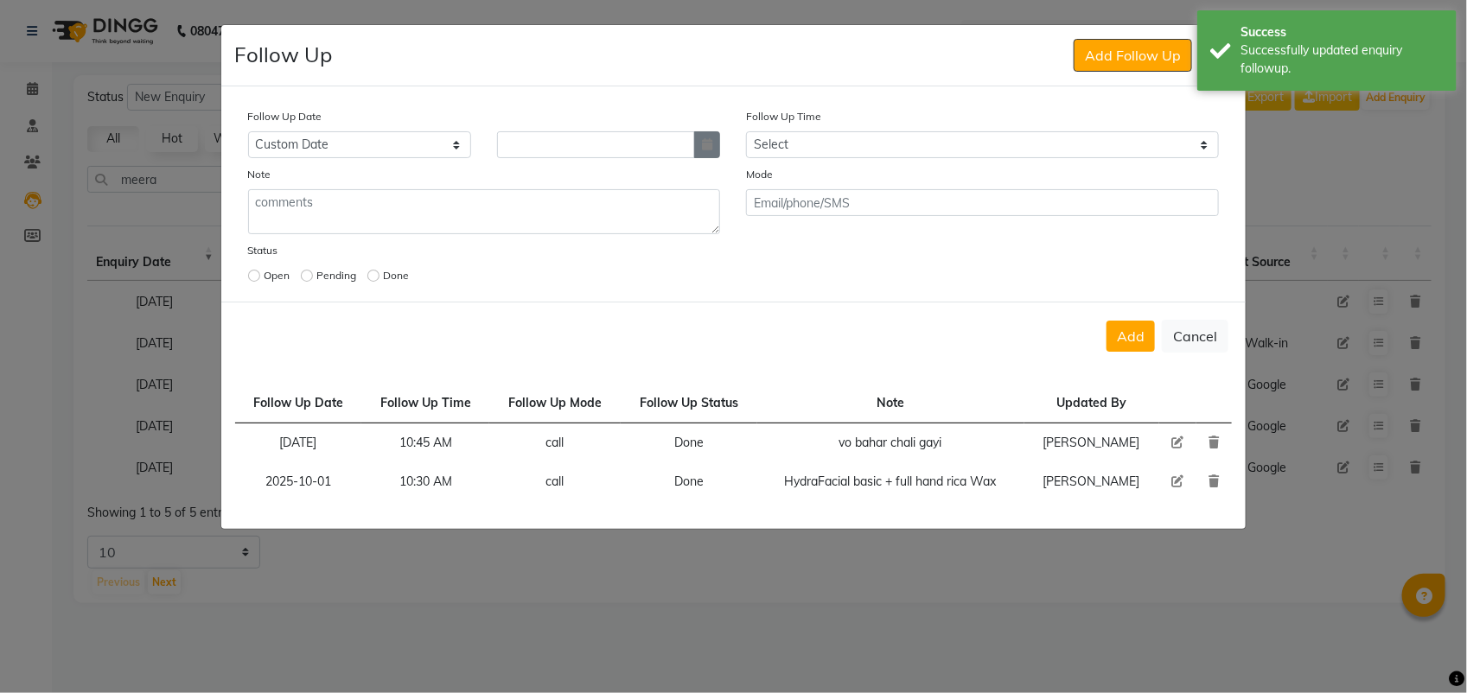
click at [694, 149] on button "button" at bounding box center [707, 144] width 26 height 27
select select "10"
select select "2025"
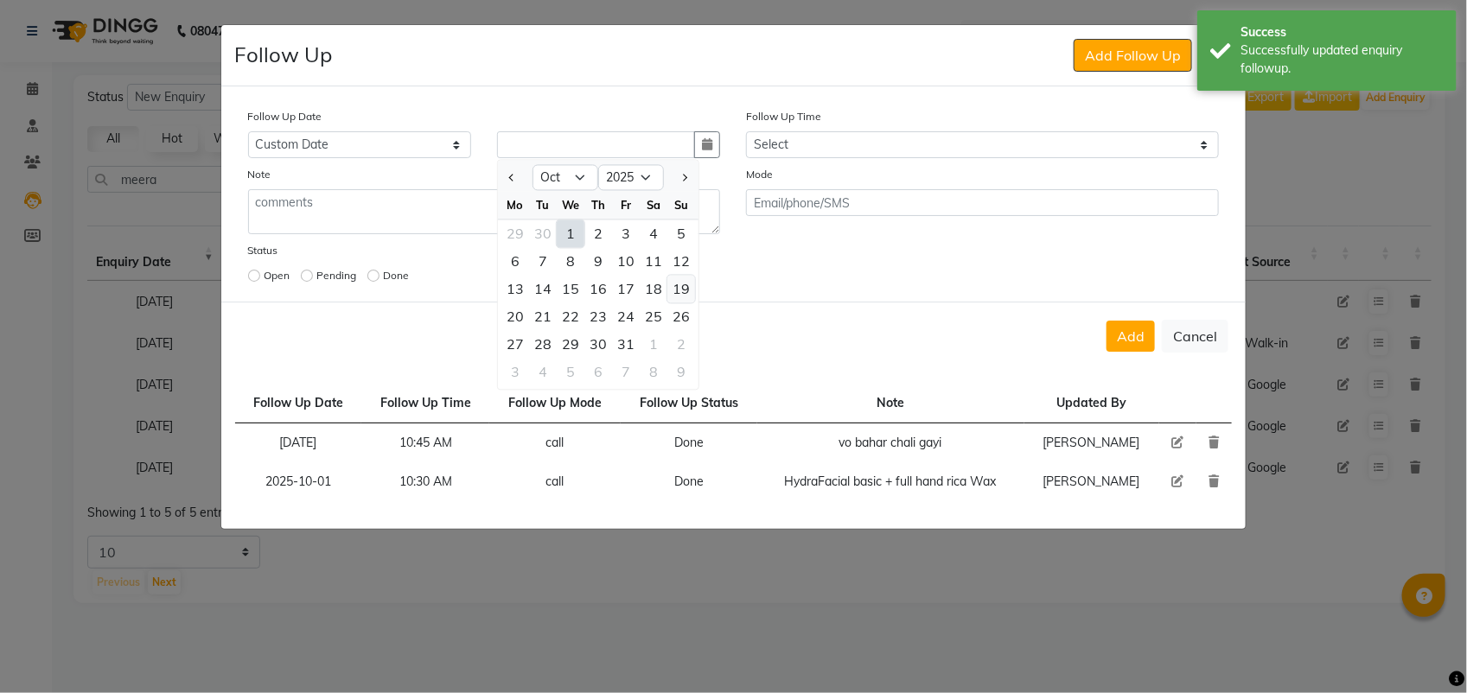
click at [670, 298] on div "19" at bounding box center [681, 290] width 28 height 28
type input "[DATE]"
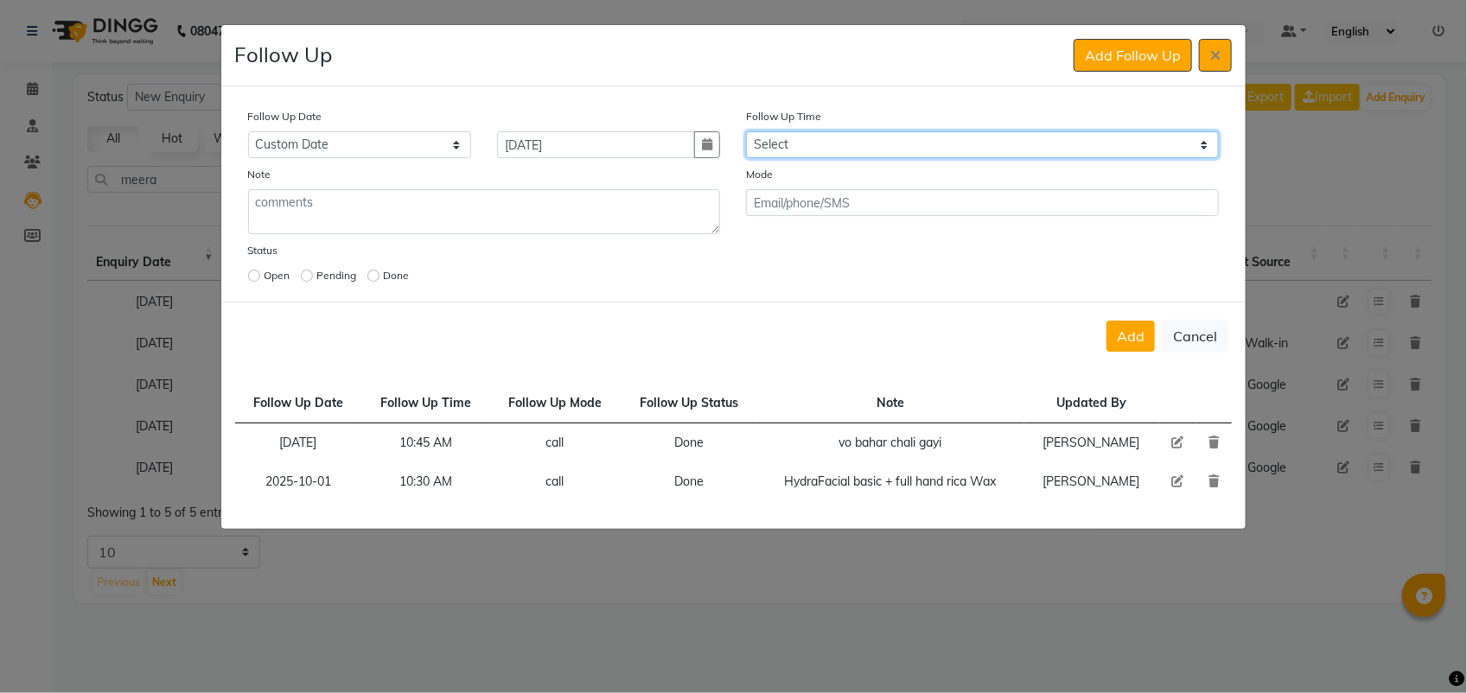
click at [818, 145] on select "Select 07:00 AM 07:15 AM 07:30 AM 07:45 AM 08:00 AM 08:15 AM 08:30 AM 08:45 AM …" at bounding box center [982, 144] width 473 height 27
select select "630"
click at [746, 131] on select "Select 07:00 AM 07:15 AM 07:30 AM 07:45 AM 08:00 AM 08:15 AM 08:30 AM 08:45 AM …" at bounding box center [982, 144] width 473 height 27
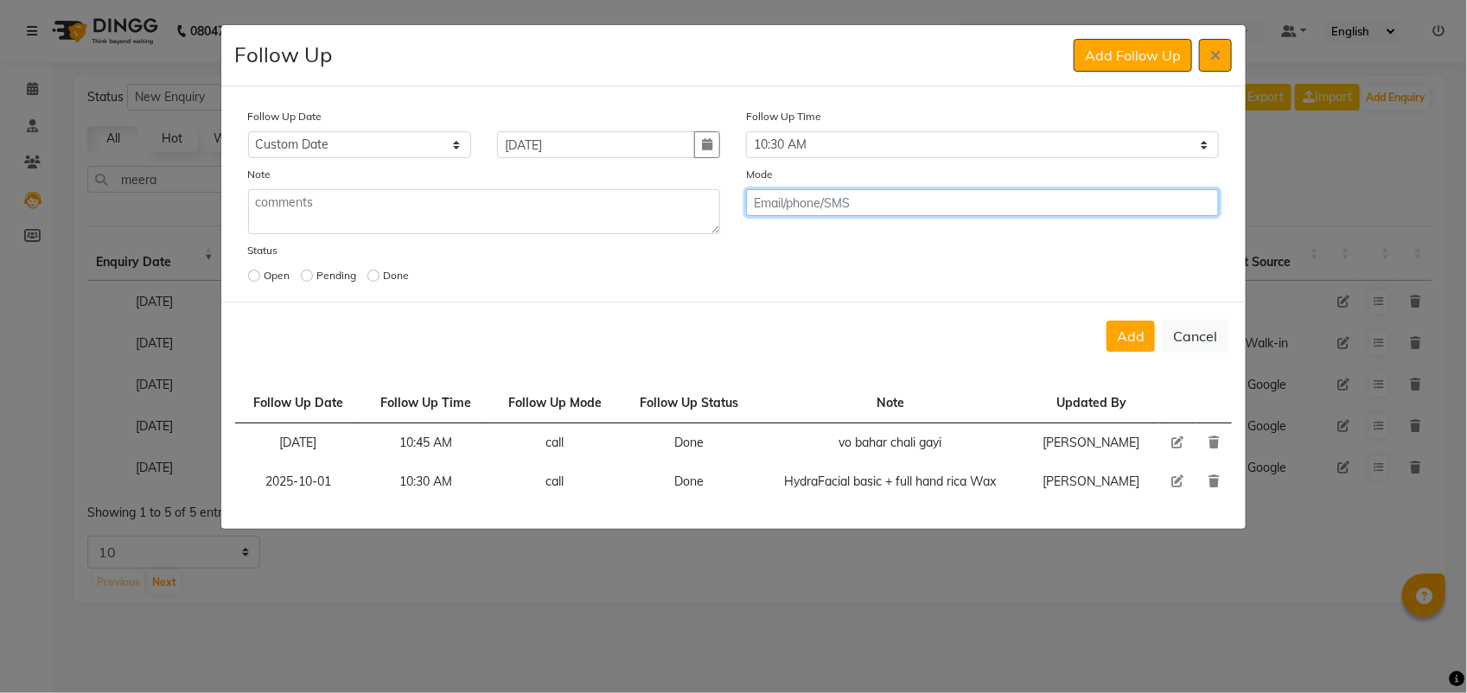
click at [806, 201] on input "text" at bounding box center [982, 202] width 473 height 27
type input "caLL"
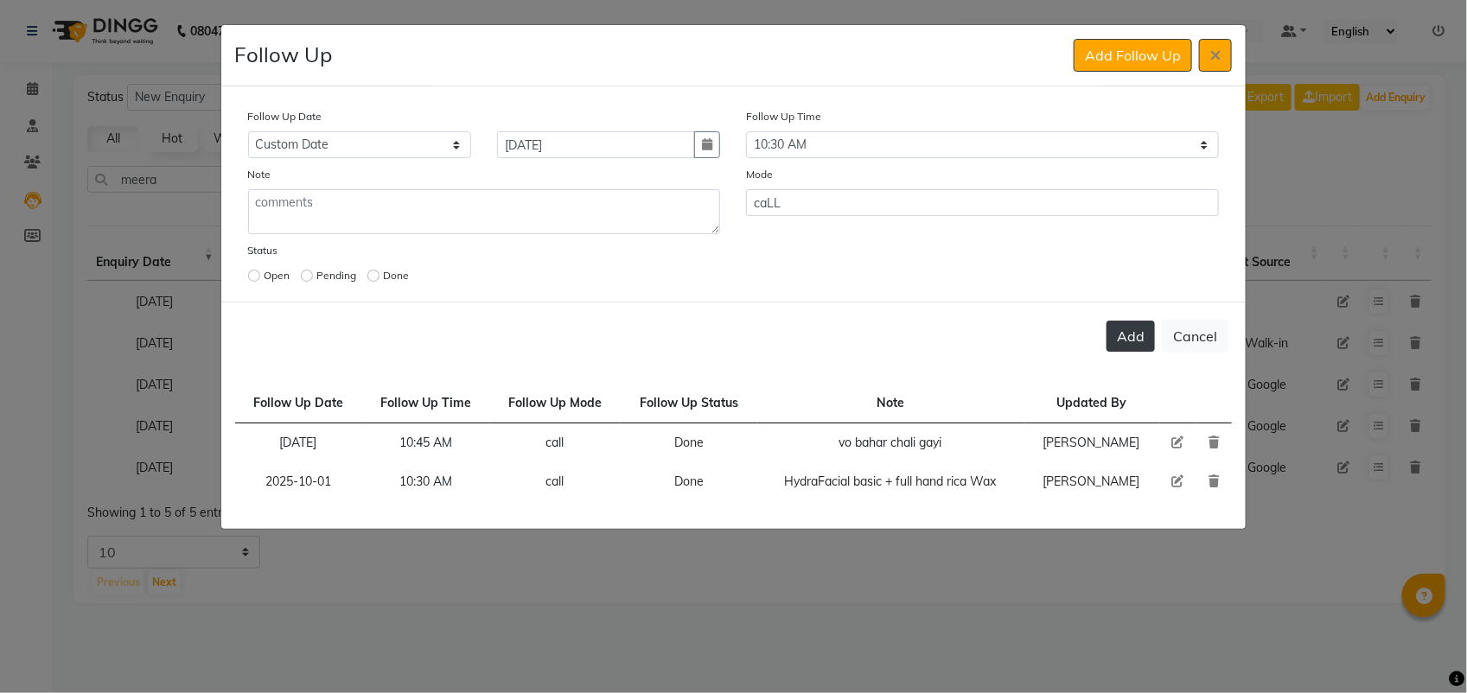
click at [1143, 340] on button "Add" at bounding box center [1130, 336] width 48 height 31
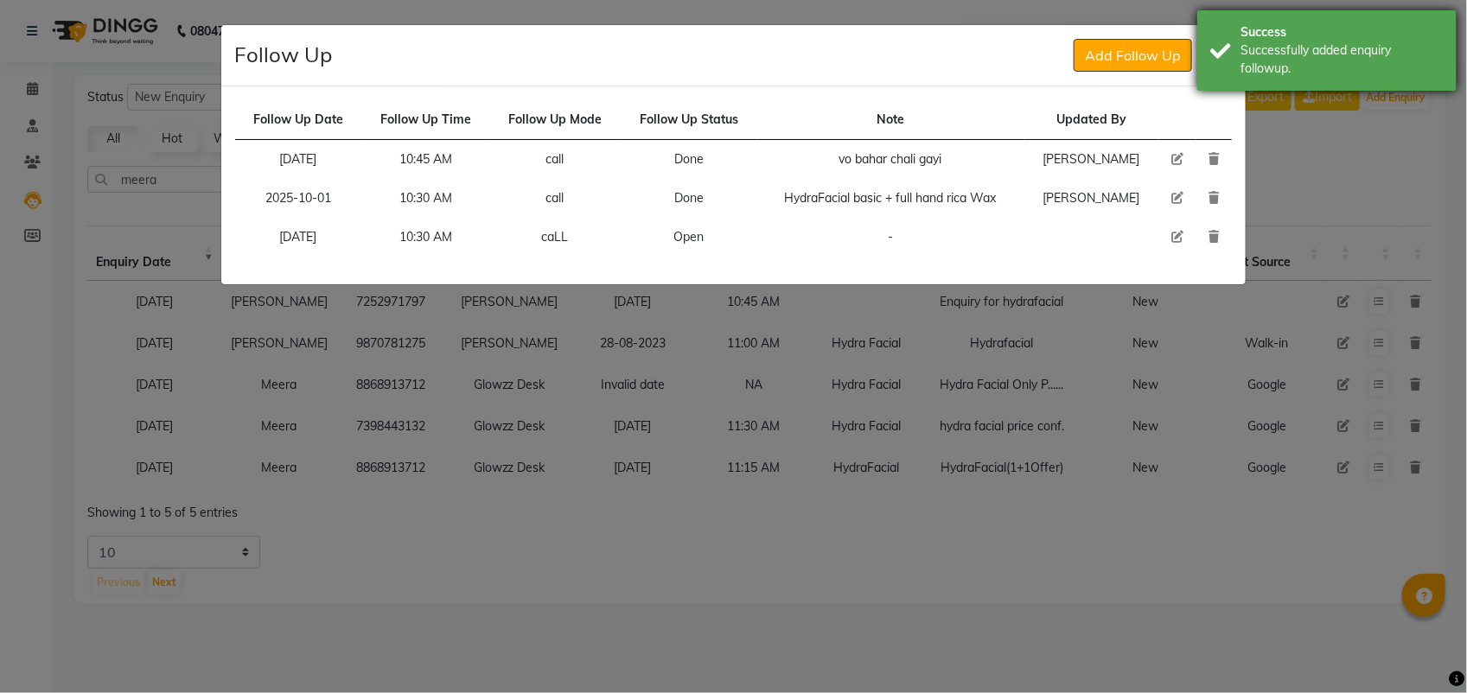
click at [1206, 32] on div "Success Successfully added enquiry followup." at bounding box center [1326, 50] width 259 height 80
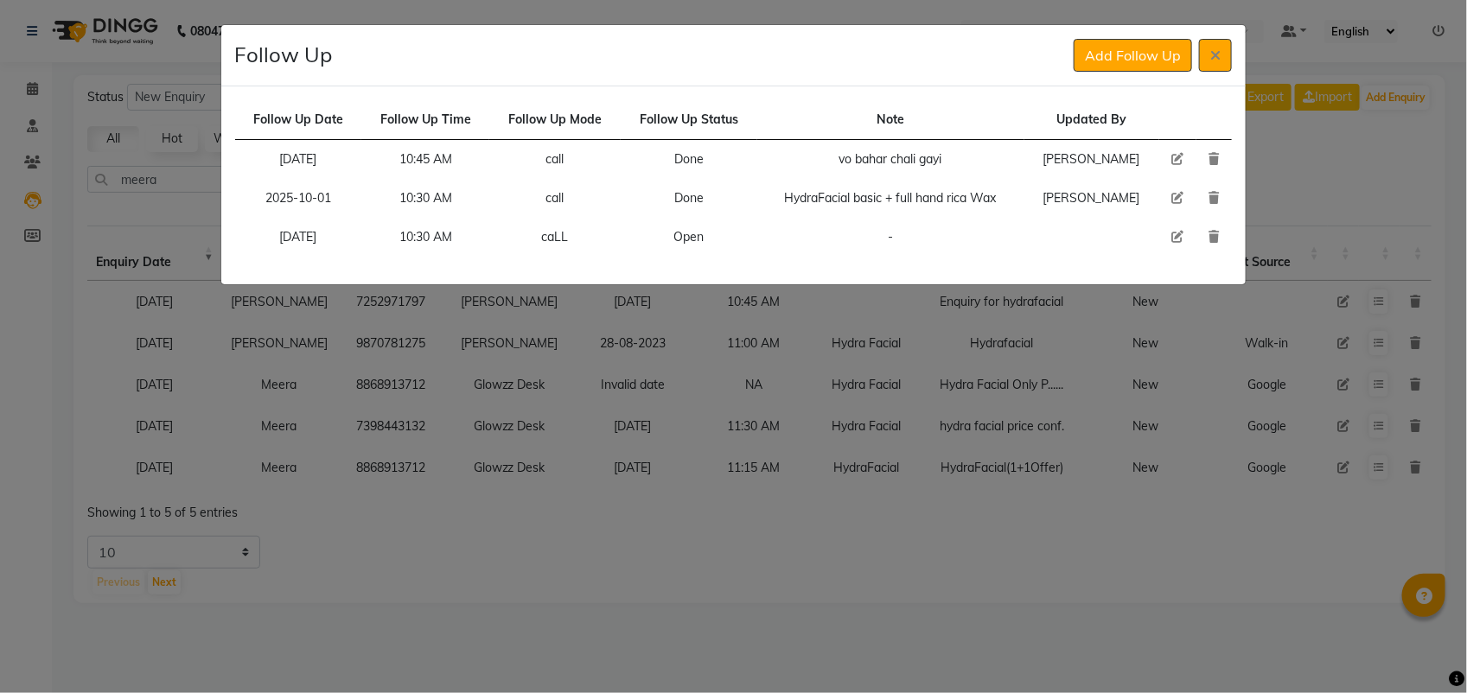
click at [1207, 44] on button at bounding box center [1215, 55] width 33 height 33
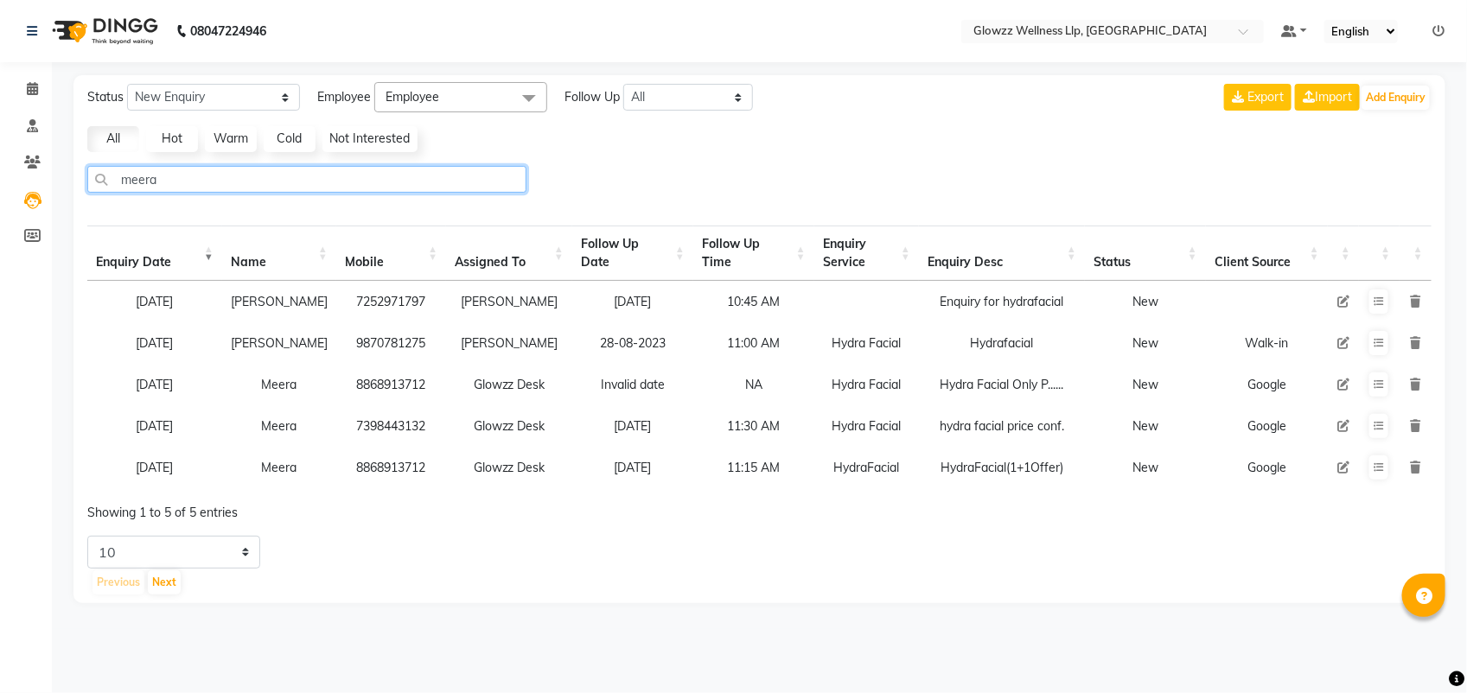
click at [180, 178] on input "meera" at bounding box center [306, 179] width 439 height 27
type input "m"
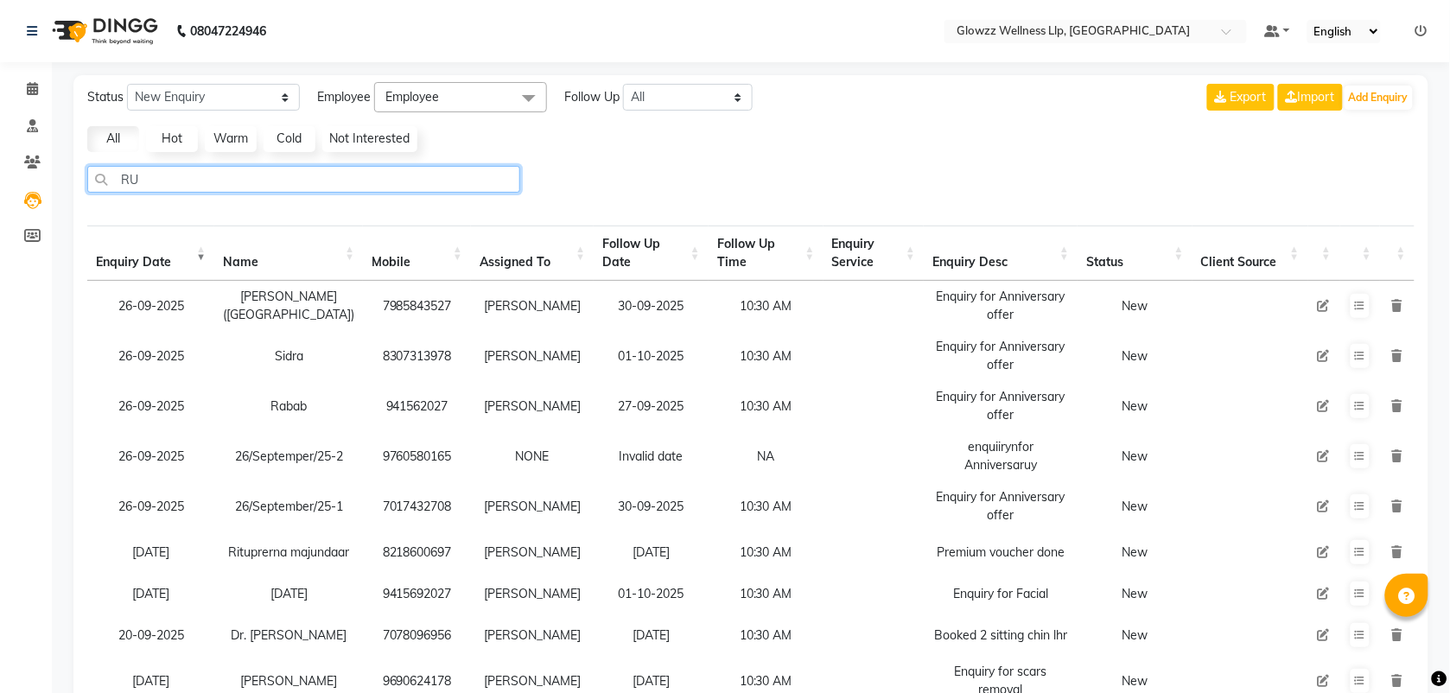
type input "R"
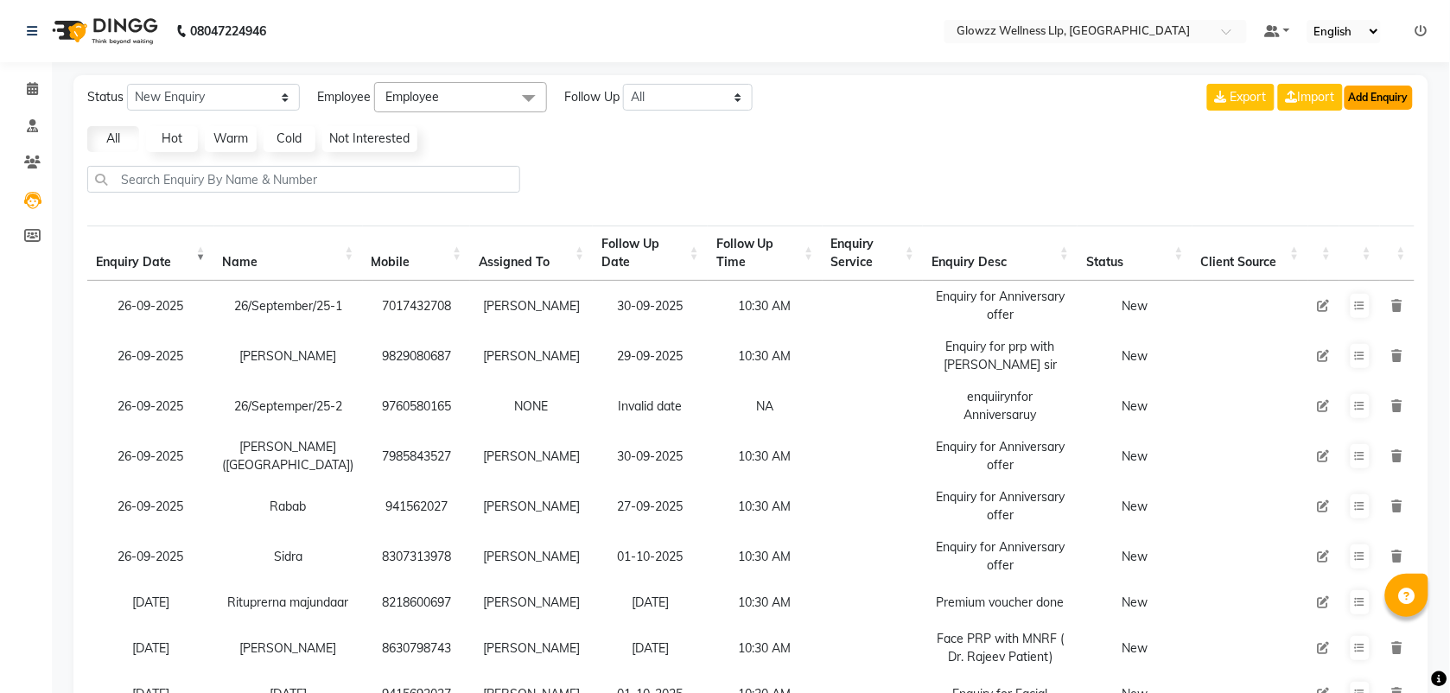
click at [1381, 96] on button "Add Enquiry" at bounding box center [1379, 98] width 68 height 24
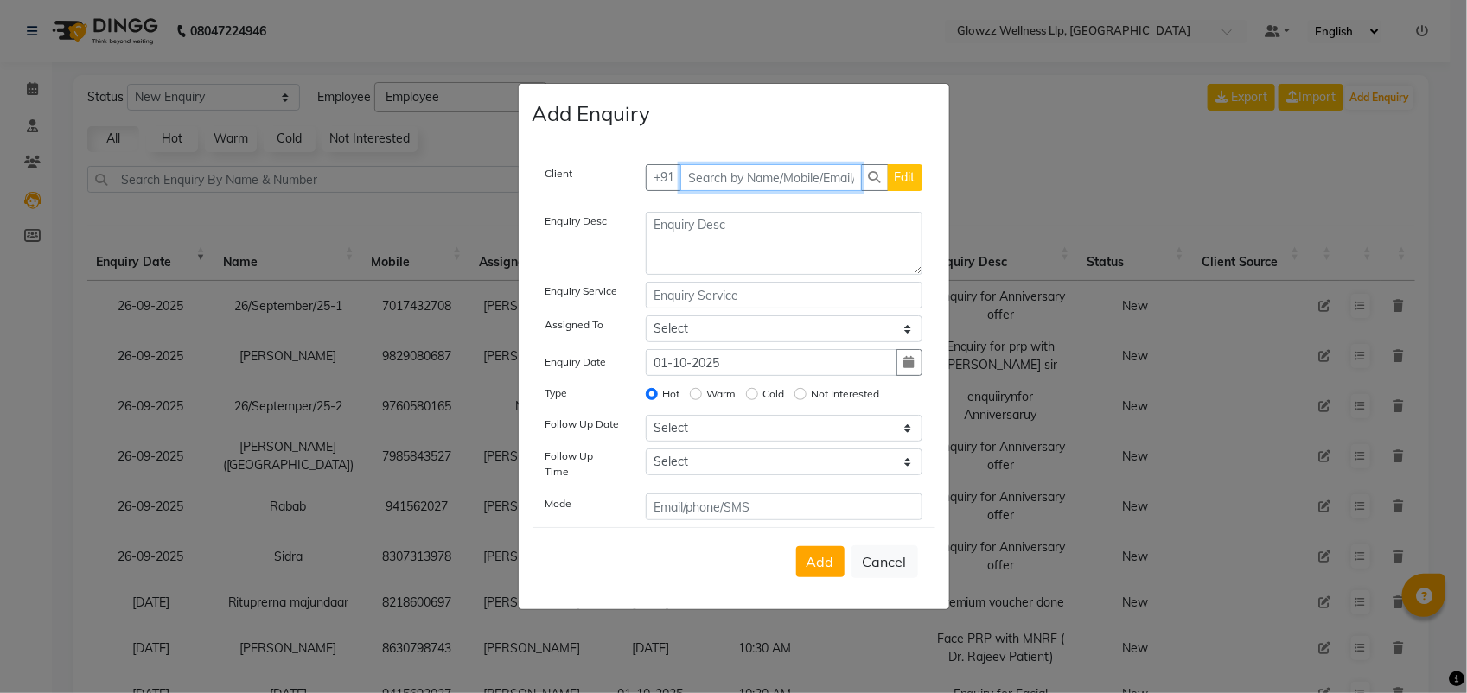
click at [793, 186] on input "text" at bounding box center [771, 177] width 182 height 27
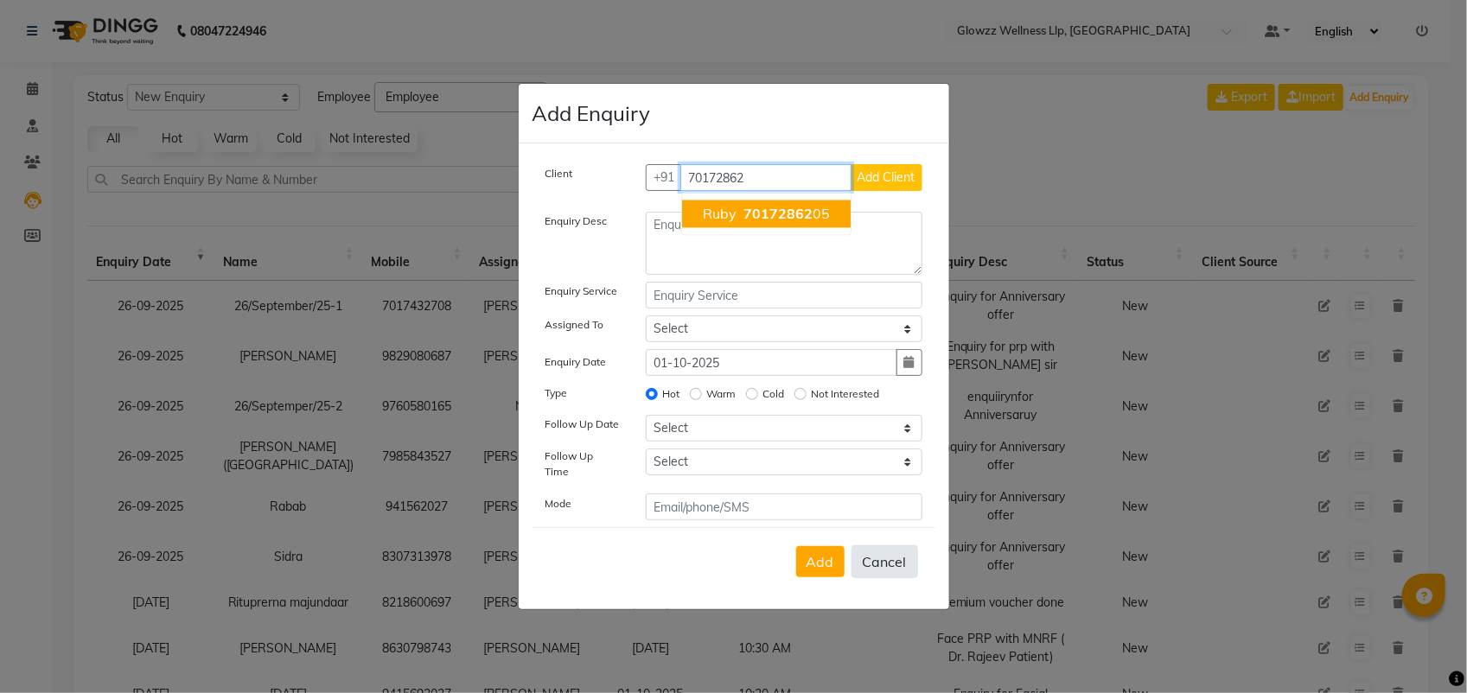
type input "70172862"
click at [882, 564] on button "Cancel" at bounding box center [884, 561] width 67 height 33
select select
radio input "false"
select select
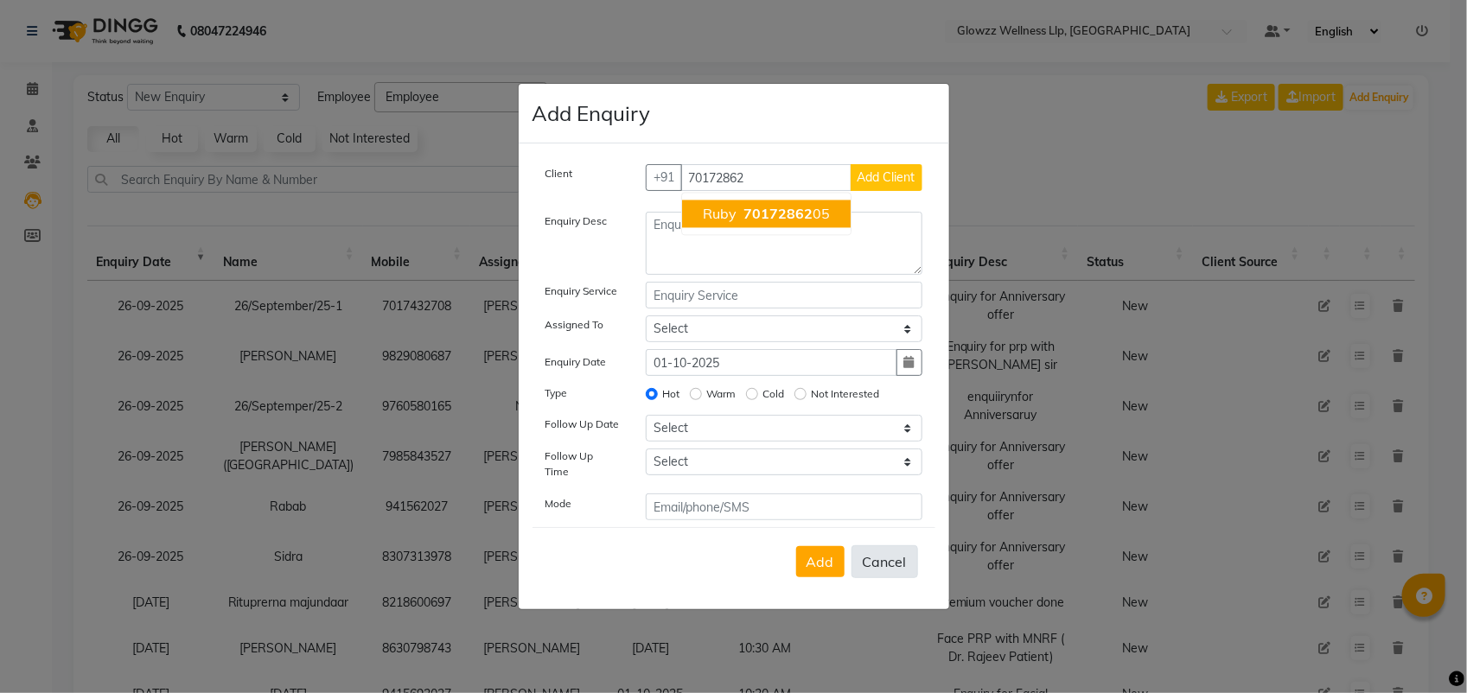
select select
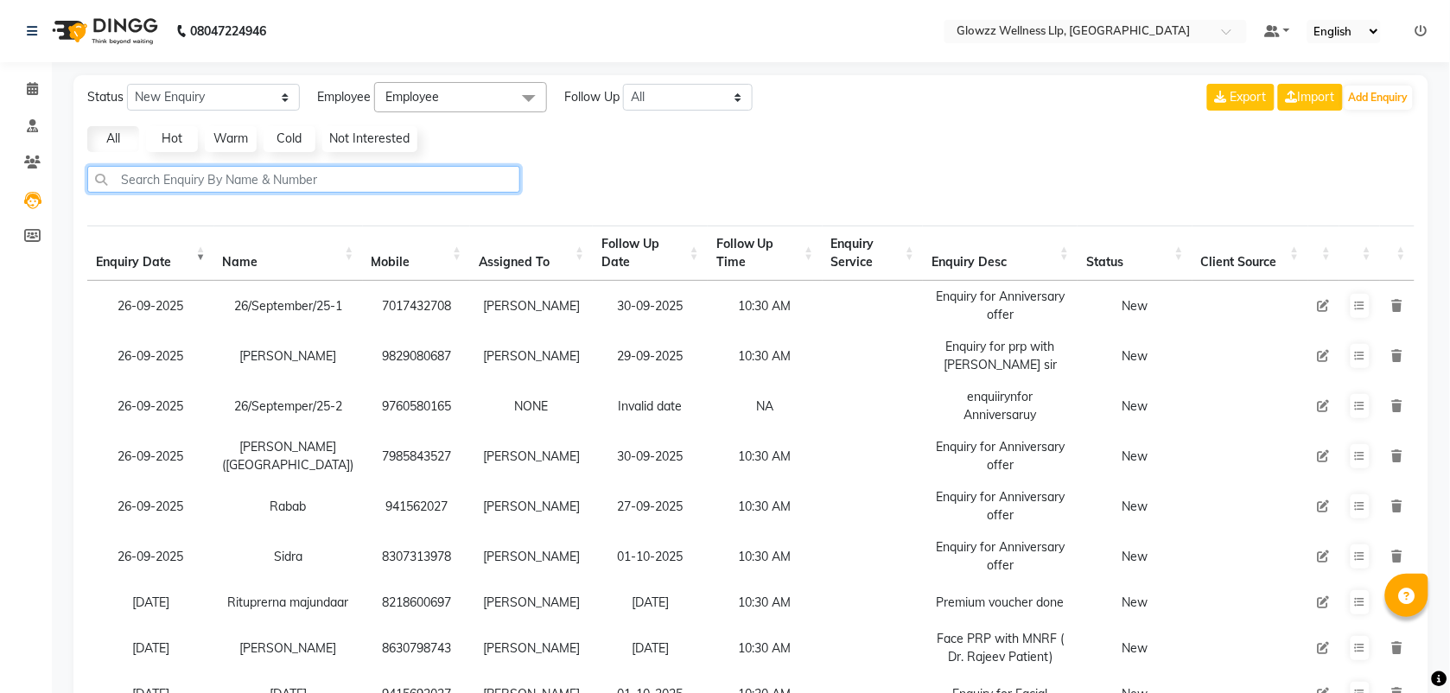
click at [304, 179] on input "text" at bounding box center [303, 179] width 433 height 27
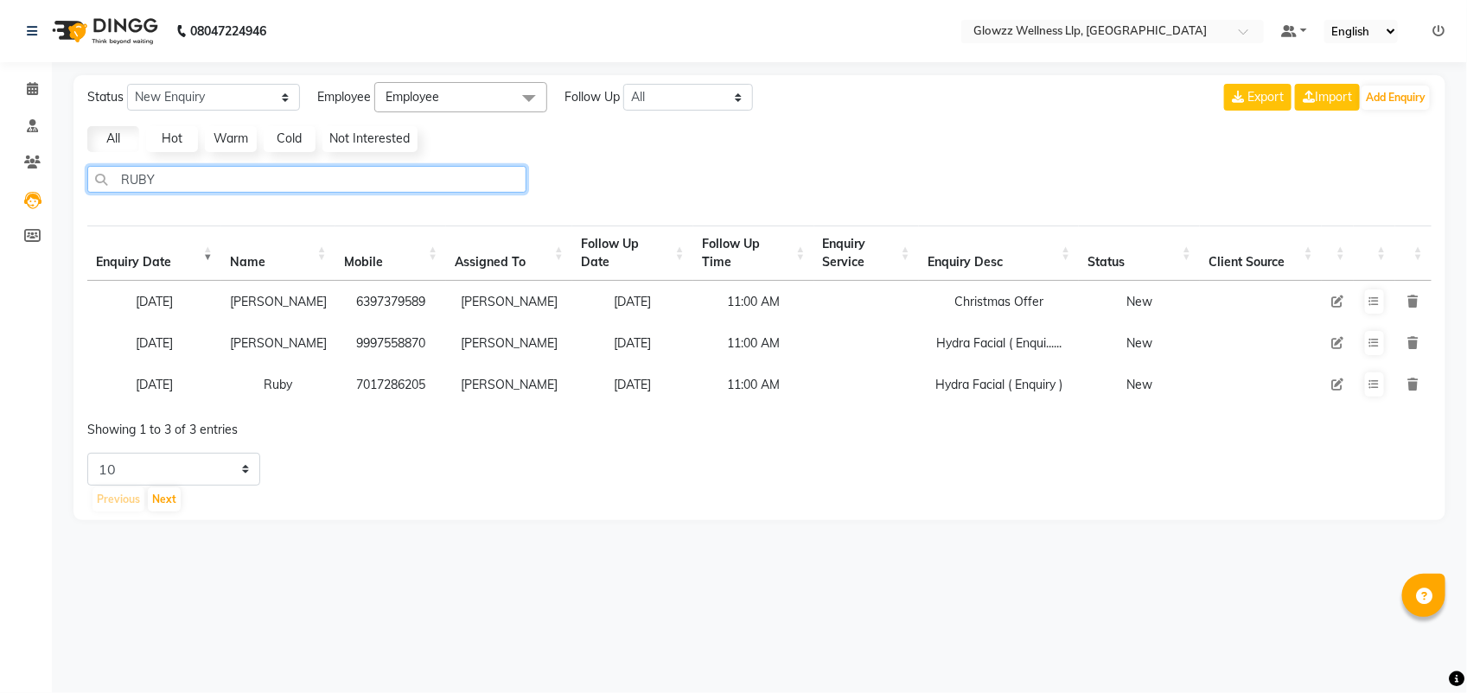
type input "RUBY"
click at [1443, 25] on icon at bounding box center [1438, 31] width 12 height 12
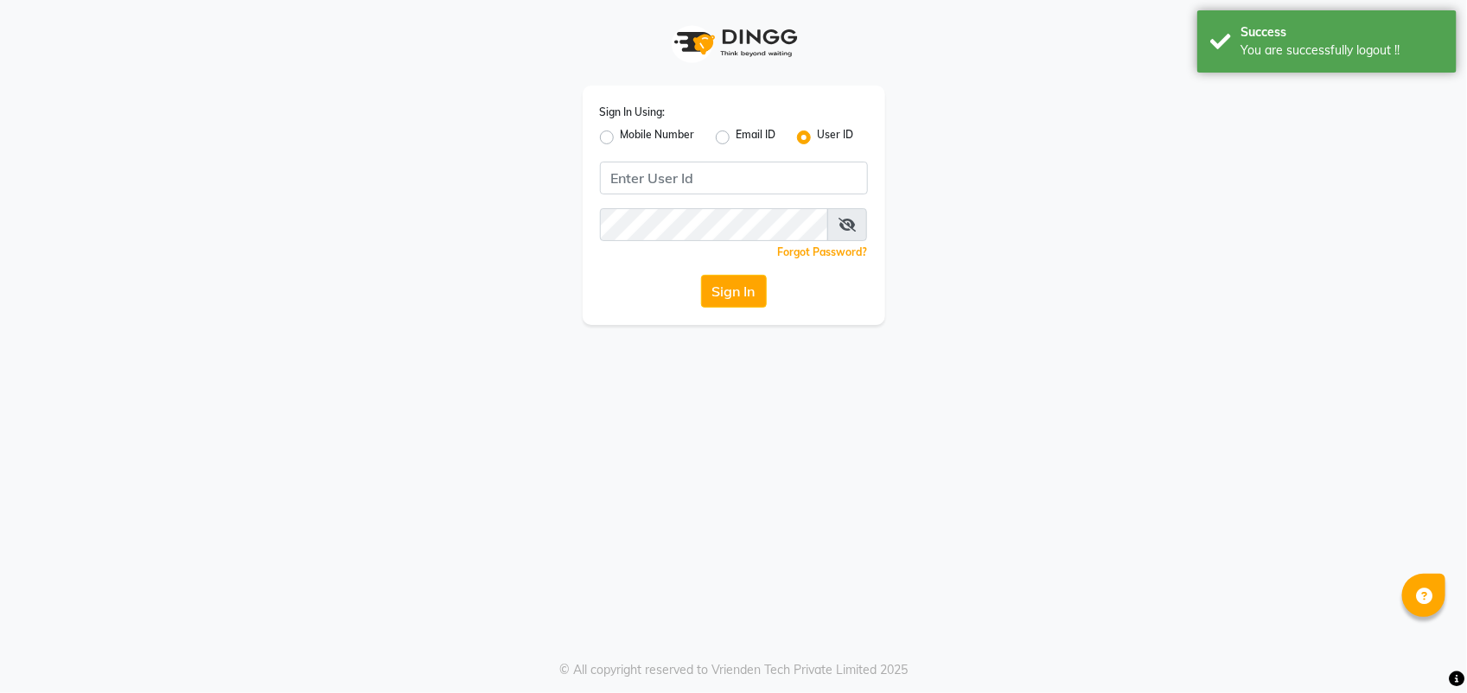
click at [1443, 23] on div "Success" at bounding box center [1341, 32] width 203 height 18
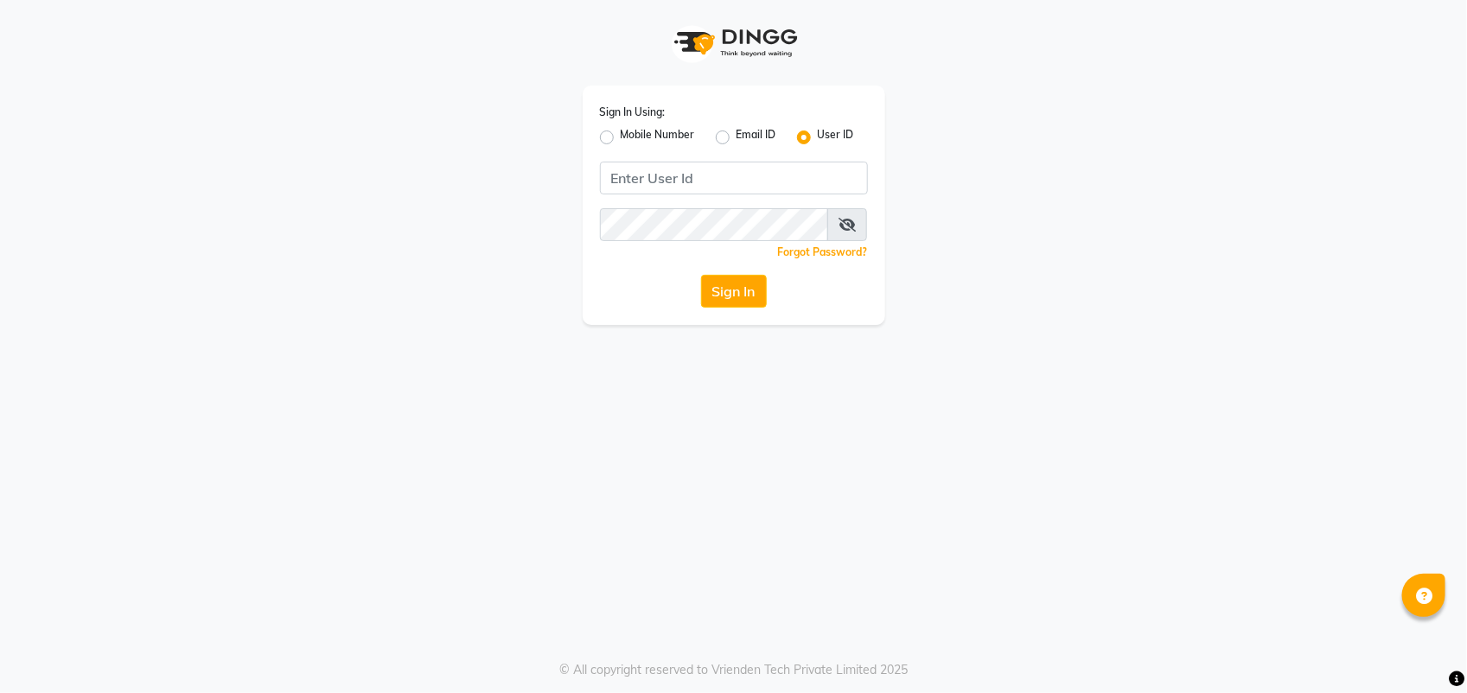
click at [621, 136] on label "Mobile Number" at bounding box center [658, 137] width 74 height 21
click at [621, 136] on input "Mobile Number" at bounding box center [626, 132] width 11 height 11
radio input "true"
radio input "false"
click at [743, 175] on input "Username" at bounding box center [763, 178] width 210 height 33
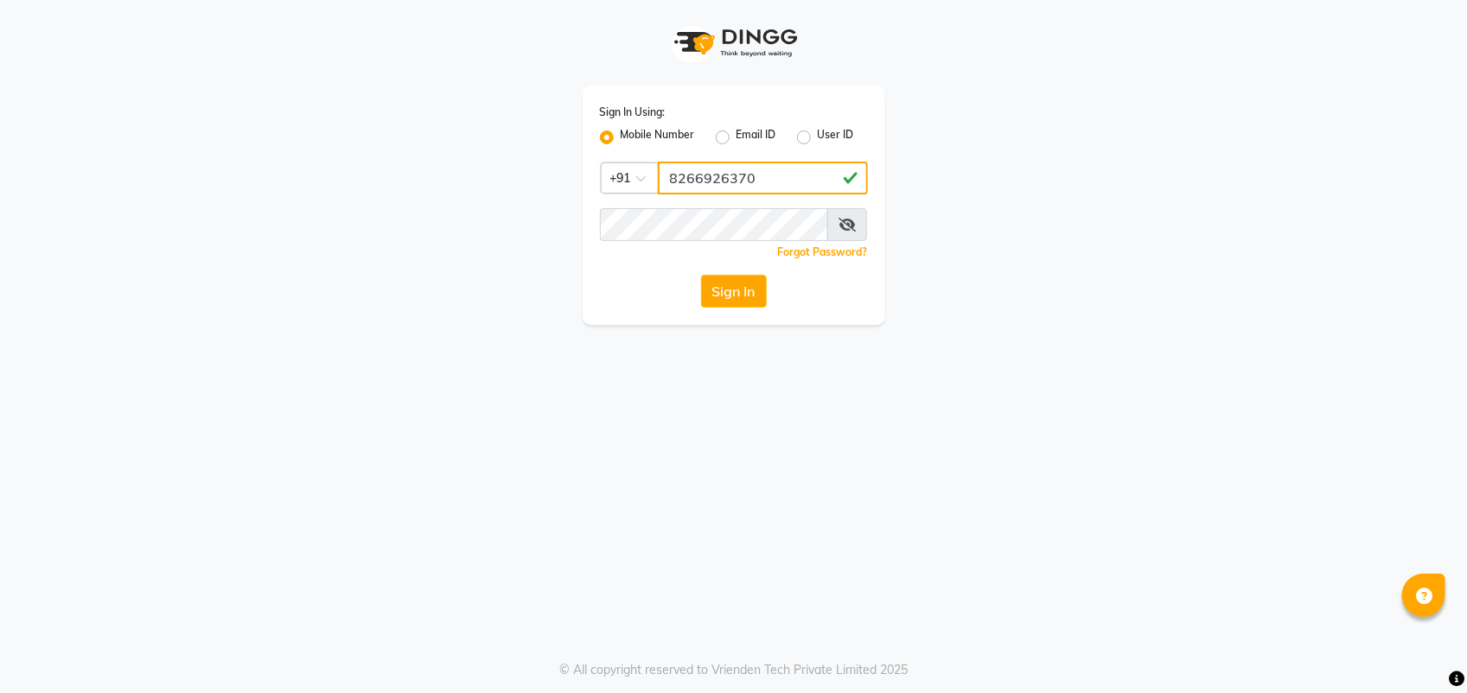
type input "8266926370"
click at [736, 295] on button "Sign In" at bounding box center [734, 291] width 66 height 33
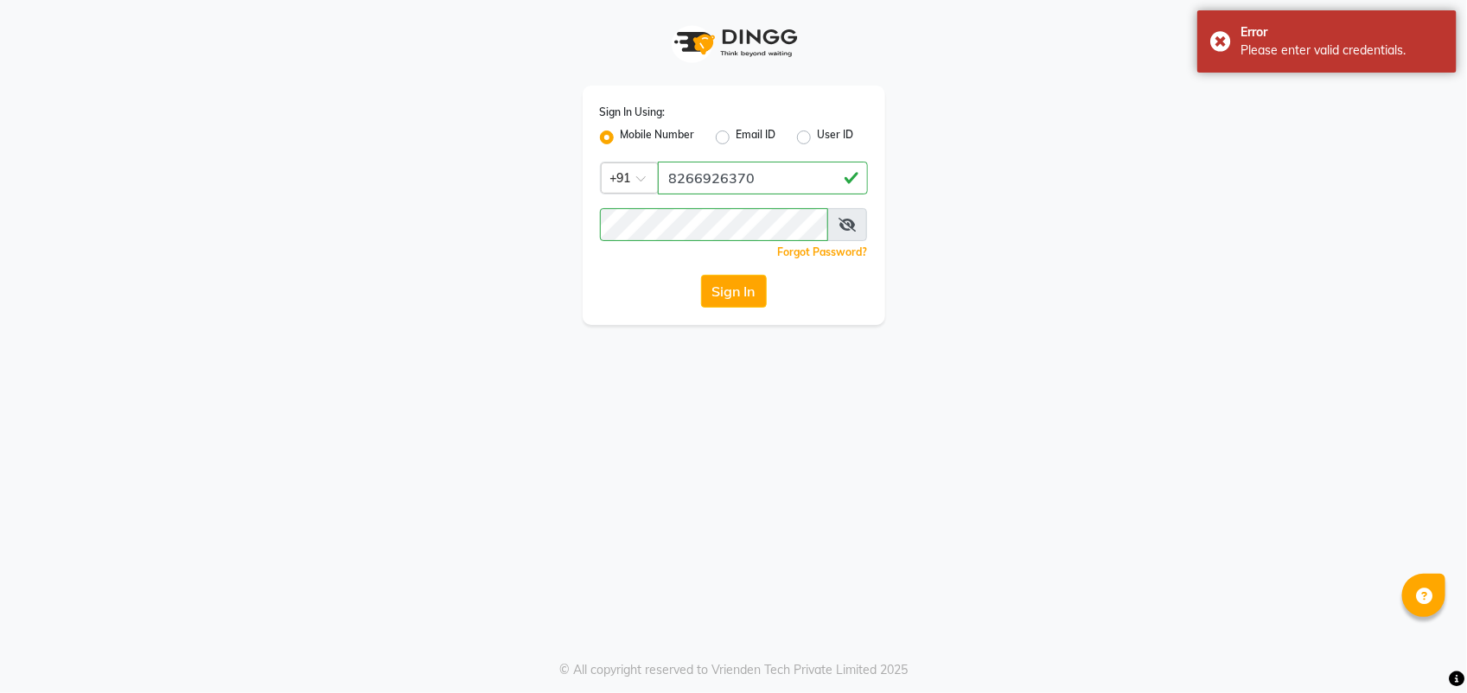
click at [848, 223] on icon at bounding box center [846, 225] width 17 height 14
click at [848, 223] on icon at bounding box center [848, 225] width 16 height 14
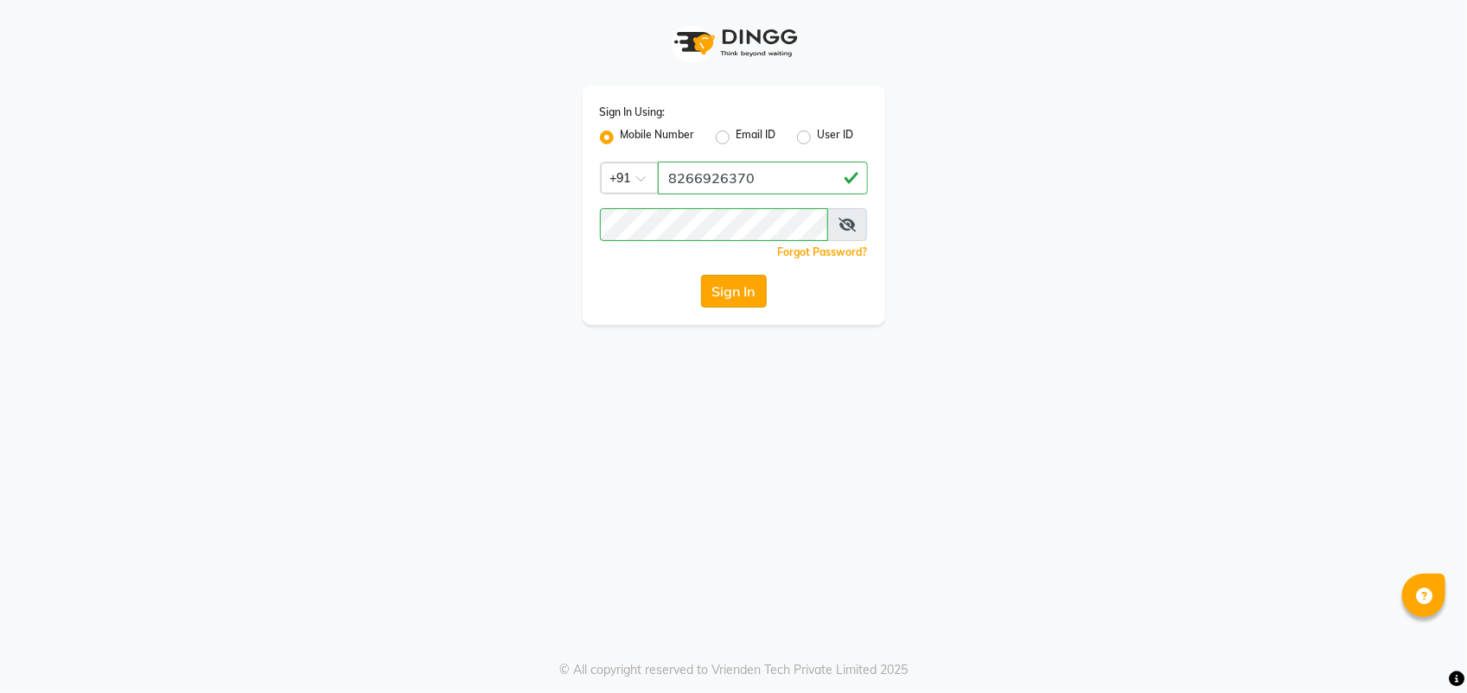
click at [737, 288] on button "Sign In" at bounding box center [734, 291] width 66 height 33
